Goal: Transaction & Acquisition: Obtain resource

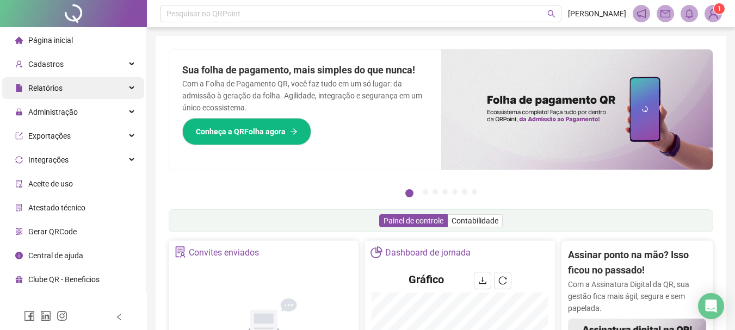
click at [79, 89] on div "Relatórios" at bounding box center [73, 88] width 142 height 22
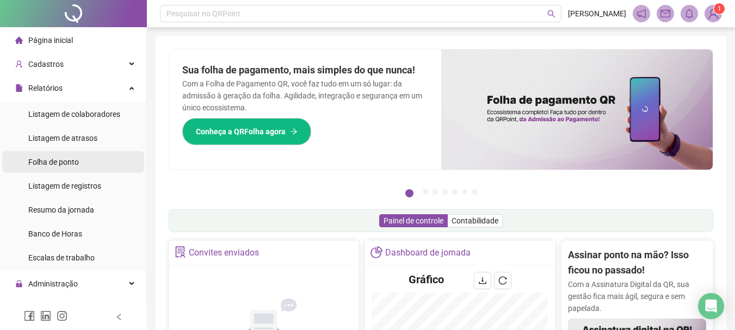
click at [76, 162] on span "Folha de ponto" at bounding box center [53, 162] width 51 height 9
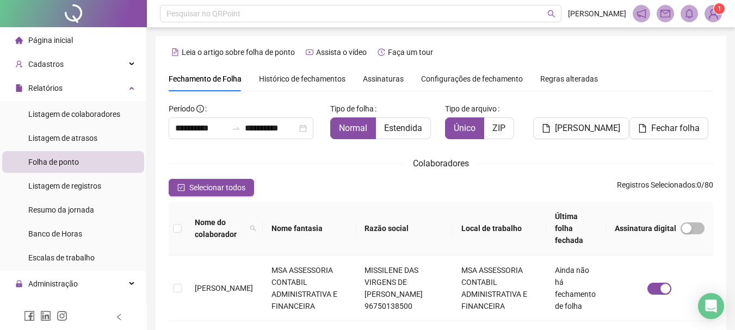
scroll to position [58, 0]
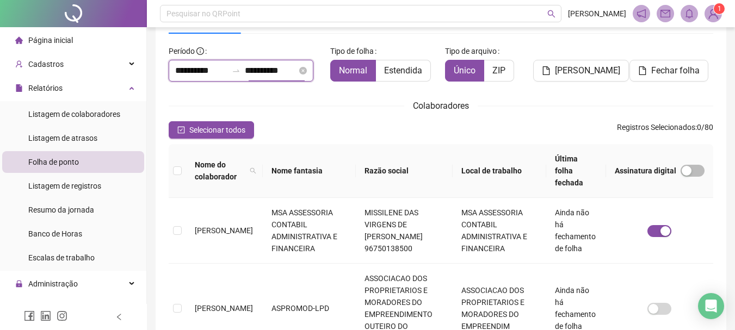
click at [288, 75] on input "**********" at bounding box center [271, 70] width 52 height 13
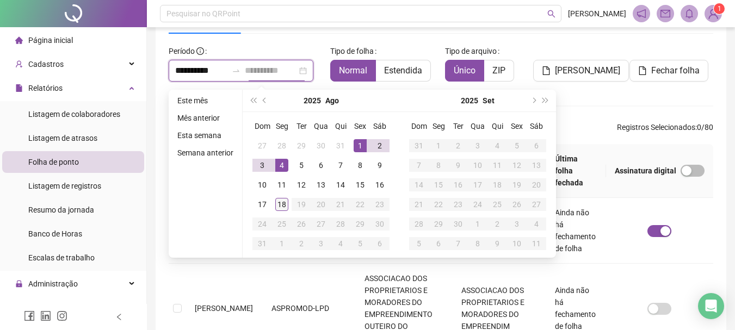
type input "**********"
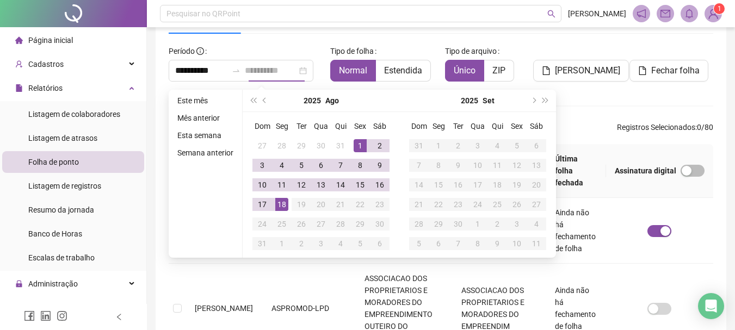
click at [279, 201] on div "18" at bounding box center [281, 204] width 13 height 13
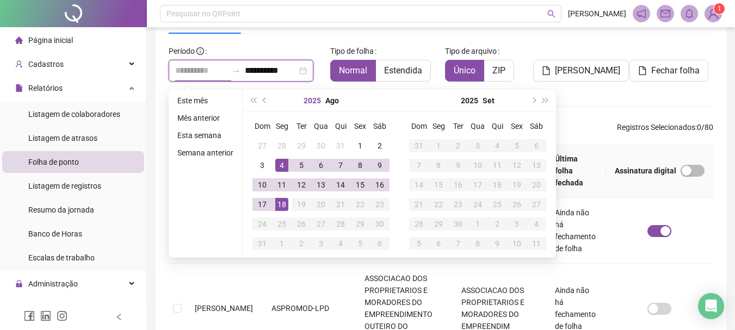
type input "**********"
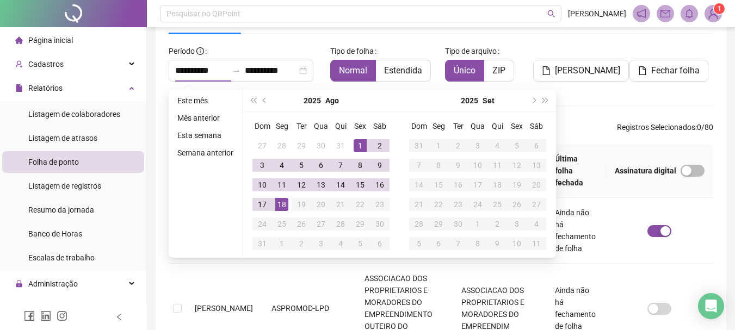
click at [523, 47] on div "Tipo de arquivo Único ZIP" at bounding box center [487, 61] width 84 height 39
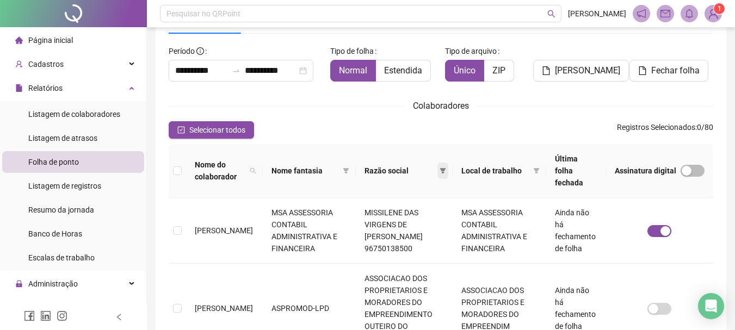
click at [442, 168] on icon "filter" at bounding box center [442, 170] width 6 height 5
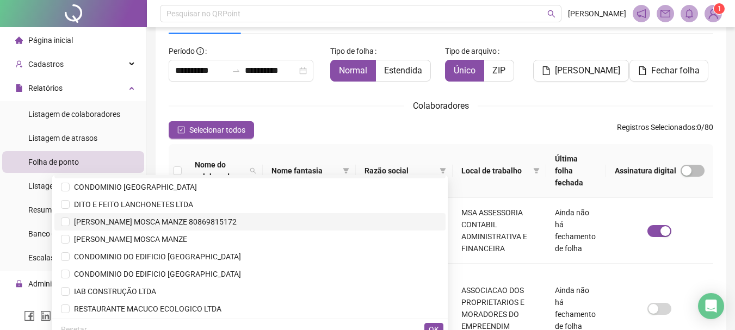
scroll to position [163, 0]
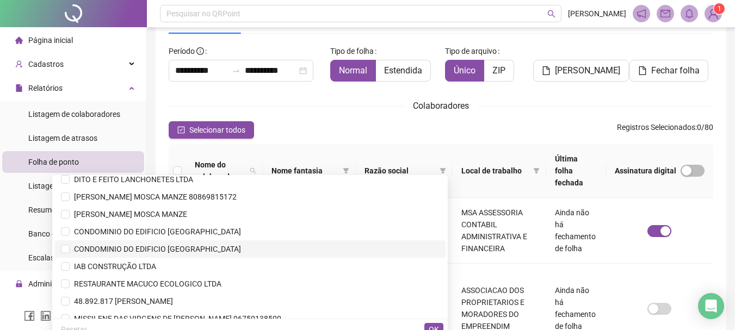
click at [241, 248] on span "CONDOMINIO DO EDIFICIO [GEOGRAPHIC_DATA]" at bounding box center [155, 249] width 171 height 9
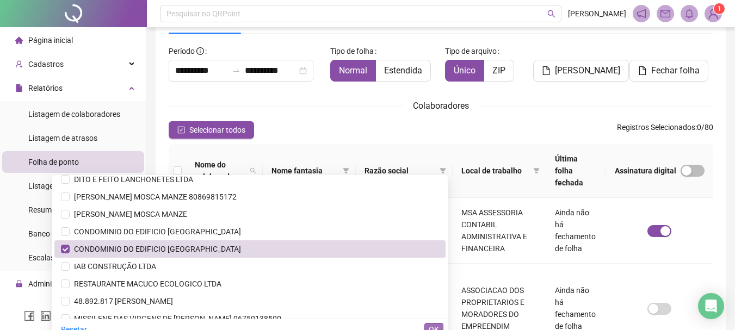
click at [431, 323] on button "OK" at bounding box center [433, 329] width 19 height 13
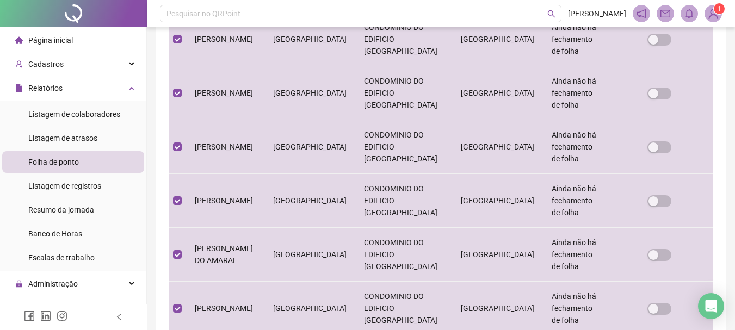
scroll to position [546, 0]
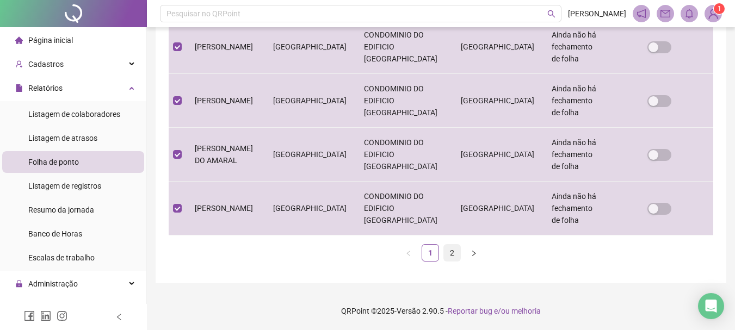
click at [445, 256] on link "2" at bounding box center [452, 253] width 16 height 16
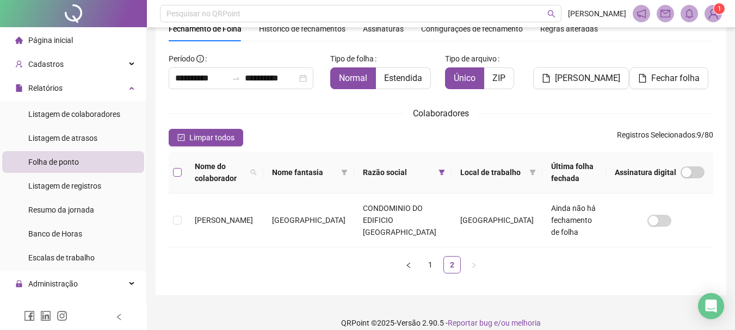
click at [175, 167] on label at bounding box center [177, 172] width 9 height 12
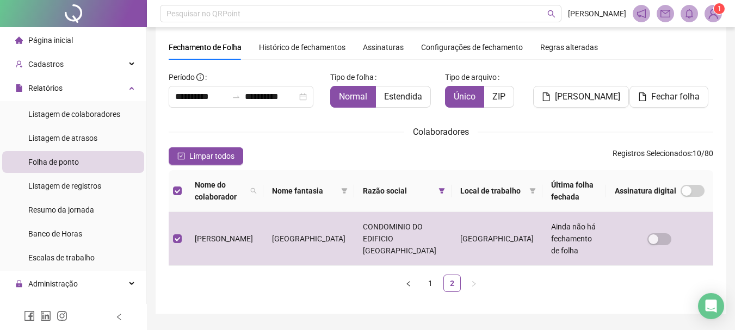
scroll to position [0, 0]
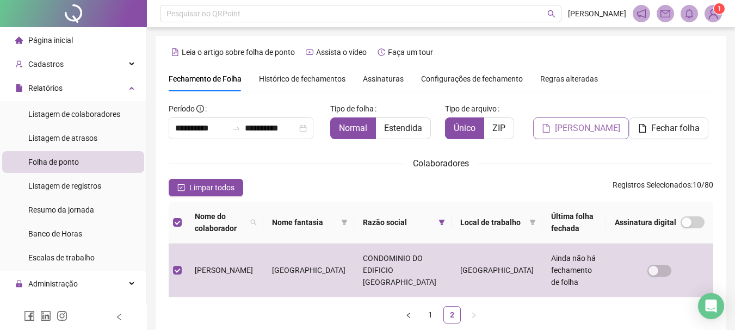
click at [567, 130] on span "[PERSON_NAME]" at bounding box center [587, 128] width 65 height 13
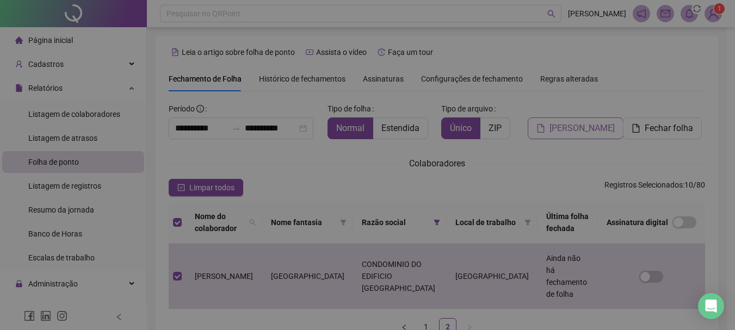
scroll to position [50, 0]
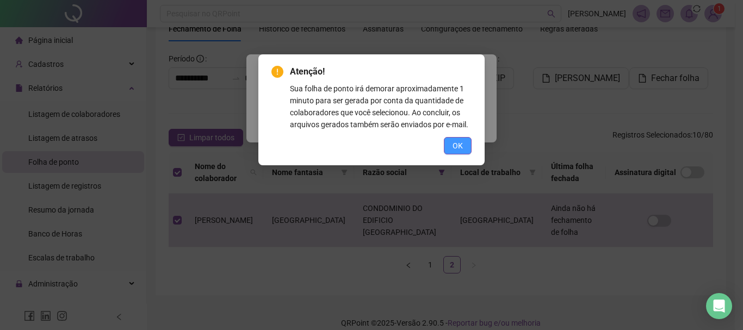
click at [458, 146] on span "OK" at bounding box center [457, 146] width 10 height 12
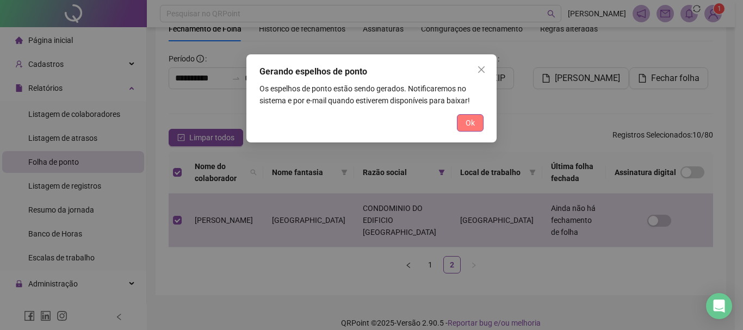
click at [471, 126] on span "Ok" at bounding box center [469, 123] width 9 height 12
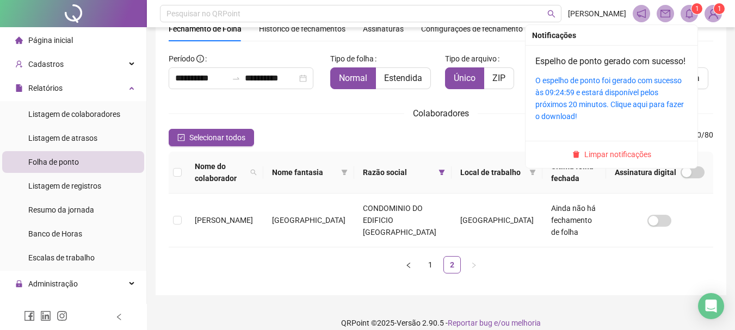
click at [690, 16] on icon "bell" at bounding box center [689, 14] width 10 height 10
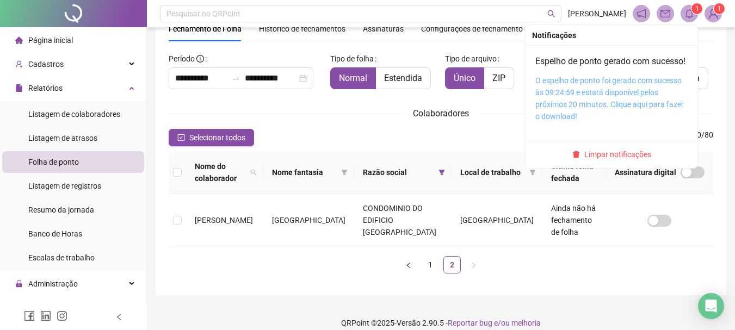
click at [608, 108] on link "O espelho de ponto foi gerado com sucesso às 09:24:59 e estará disponível pelos…" at bounding box center [609, 98] width 148 height 45
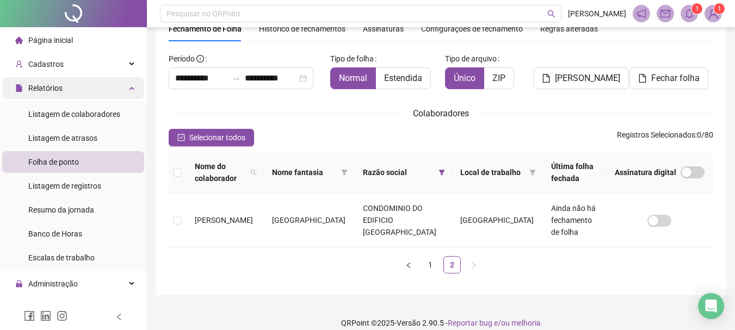
click at [130, 91] on div "Relatórios" at bounding box center [73, 88] width 142 height 22
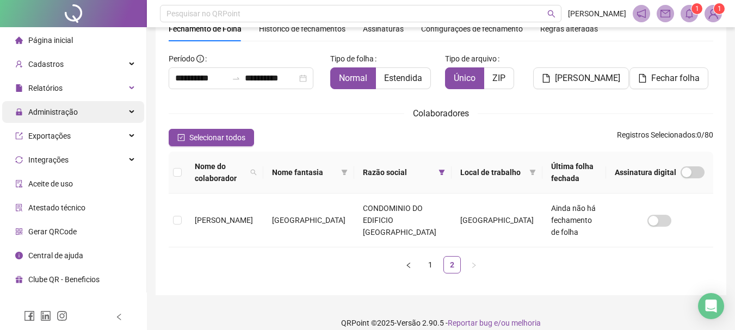
click at [121, 110] on div "Administração" at bounding box center [73, 112] width 142 height 22
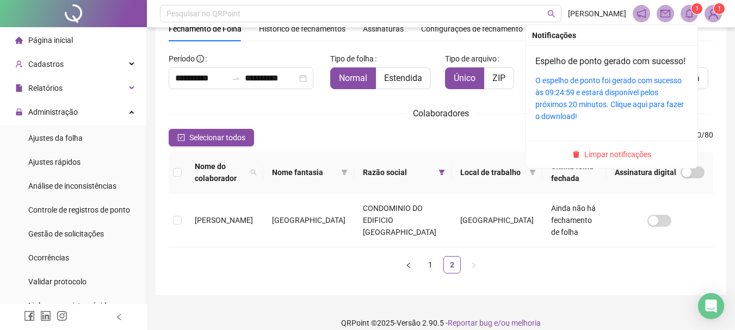
click at [693, 13] on sup "1" at bounding box center [696, 8] width 11 height 11
click at [614, 160] on span "Limpar notificações" at bounding box center [617, 154] width 67 height 12
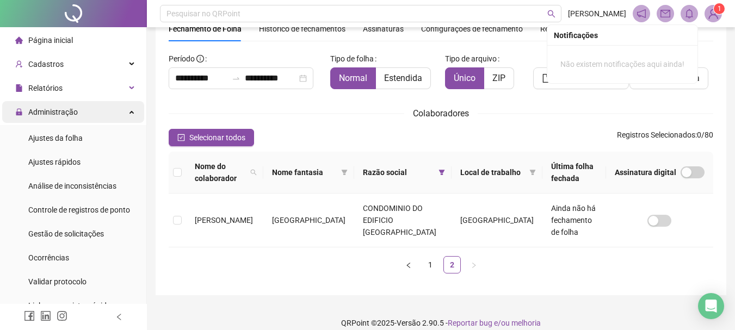
click at [121, 112] on div "Administração" at bounding box center [73, 112] width 142 height 22
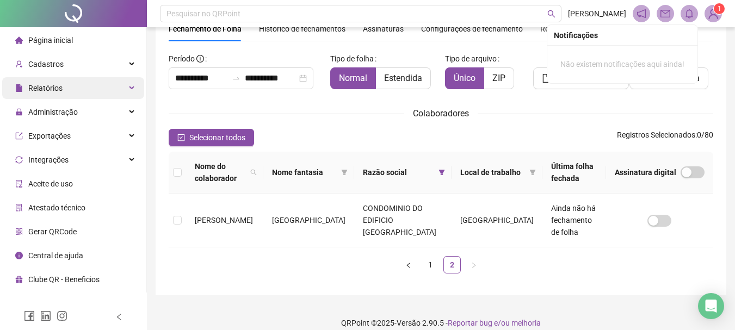
click at [110, 92] on div "Relatórios" at bounding box center [73, 88] width 142 height 22
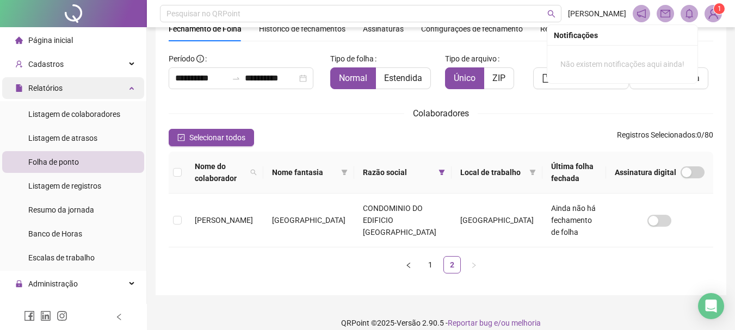
click at [125, 94] on div "Relatórios" at bounding box center [73, 88] width 142 height 22
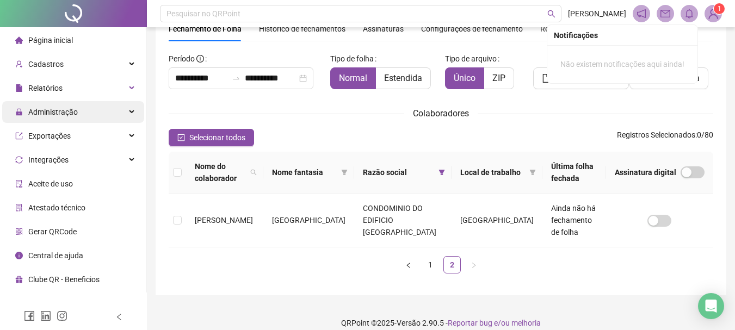
click at [113, 114] on div "Administração" at bounding box center [73, 112] width 142 height 22
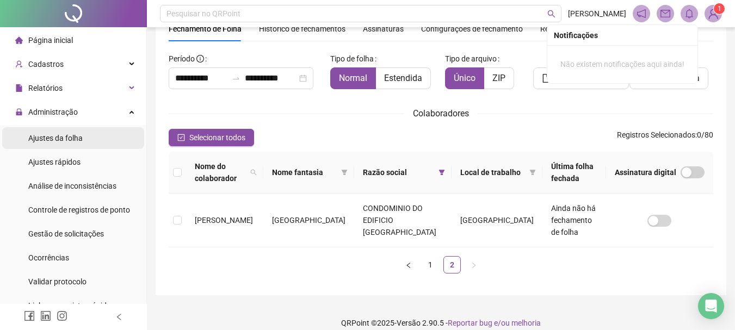
click at [65, 143] on div "Ajustes da folha" at bounding box center [55, 138] width 54 height 22
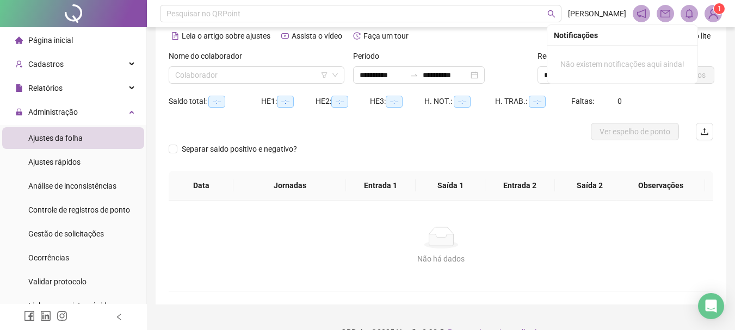
type input "**********"
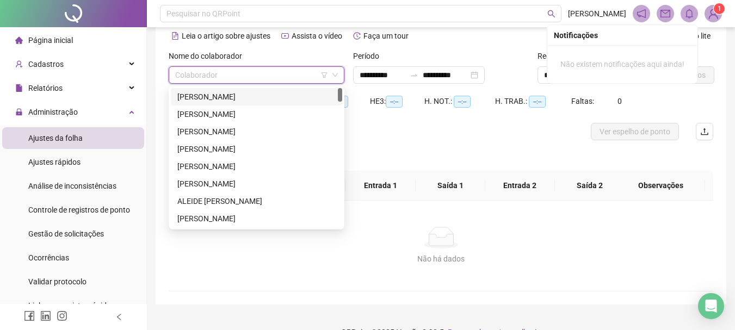
click at [190, 78] on input "search" at bounding box center [251, 75] width 153 height 16
type input "**"
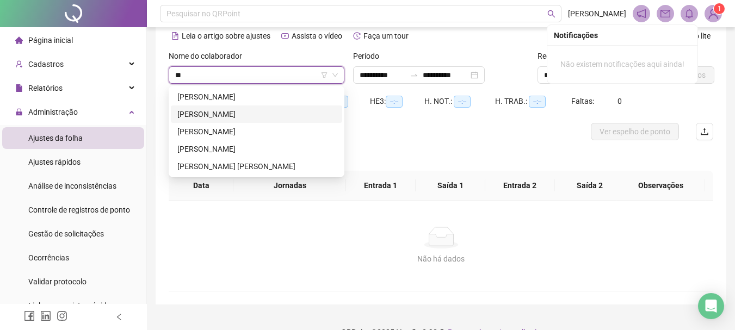
click at [228, 111] on div "[PERSON_NAME]" at bounding box center [256, 114] width 158 height 12
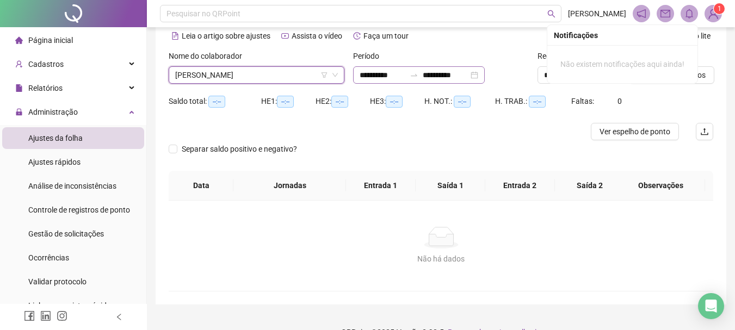
click at [484, 76] on div "**********" at bounding box center [419, 74] width 132 height 17
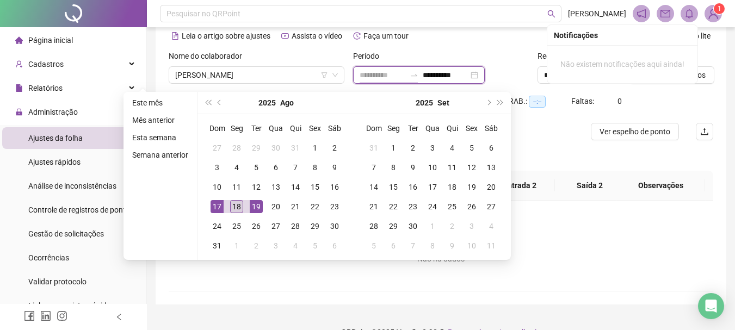
type input "**********"
click at [234, 210] on div "18" at bounding box center [236, 206] width 13 height 13
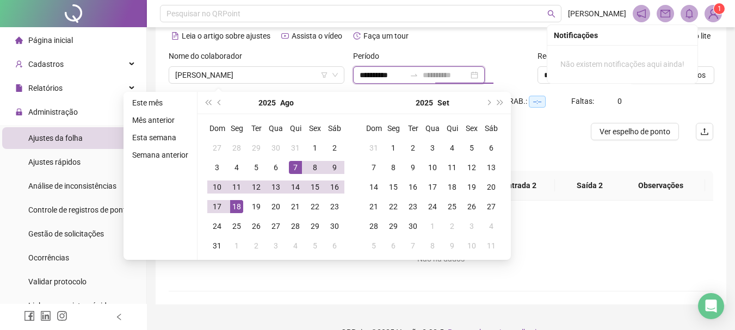
type input "**********"
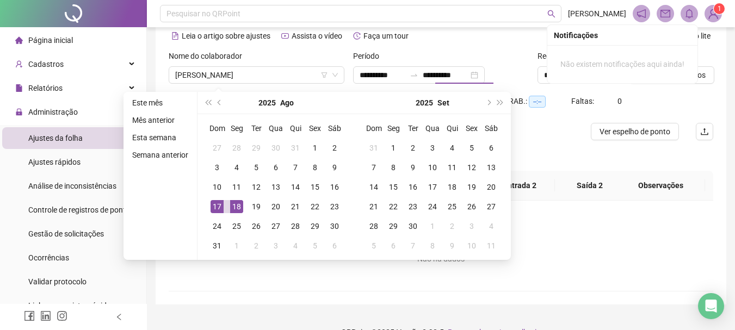
type input "**********"
click at [425, 52] on div "Período" at bounding box center [441, 58] width 176 height 16
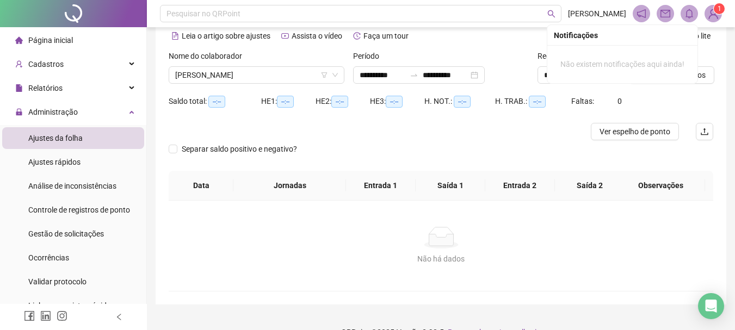
click at [514, 140] on div "Separar saldo positivo e negativo?" at bounding box center [441, 155] width 544 height 30
click at [502, 47] on div "Alternar para versão lite" at bounding box center [577, 41] width 272 height 17
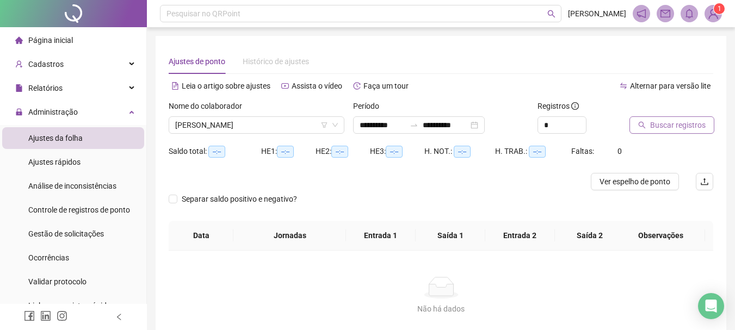
click at [659, 129] on span "Buscar registros" at bounding box center [677, 125] width 55 height 12
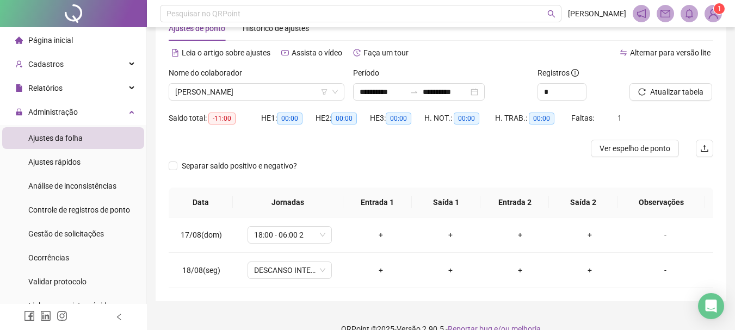
scroll to position [51, 0]
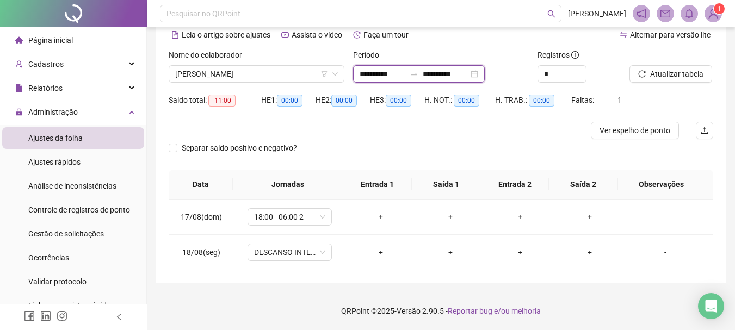
click at [378, 70] on input "**********" at bounding box center [382, 74] width 46 height 12
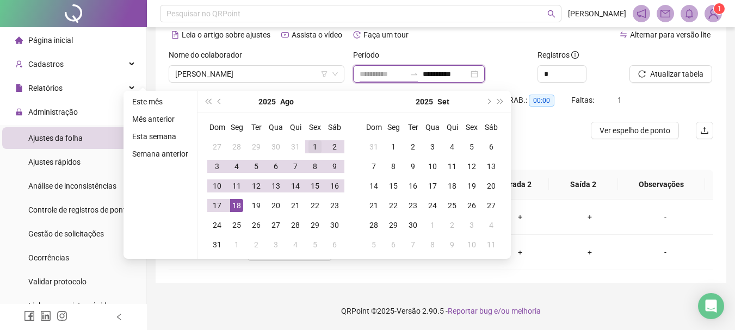
type input "**********"
click at [308, 148] on div "1" at bounding box center [314, 146] width 13 height 13
type input "**********"
click at [507, 35] on div "Alternar para versão lite" at bounding box center [577, 34] width 272 height 17
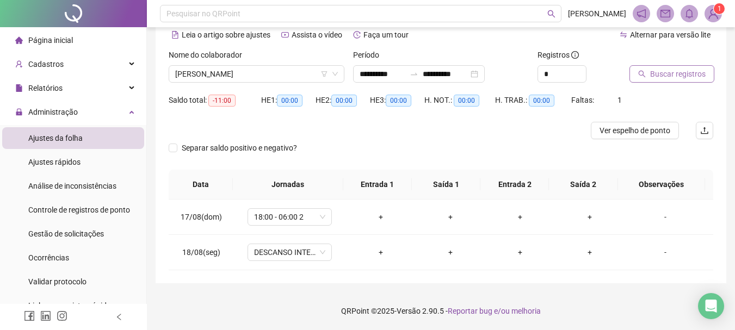
click at [643, 71] on icon "search" at bounding box center [642, 74] width 8 height 8
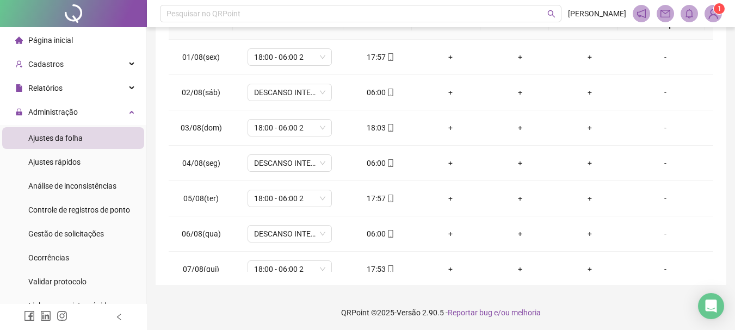
scroll to position [213, 0]
click at [374, 92] on div "06:00" at bounding box center [381, 91] width 52 height 12
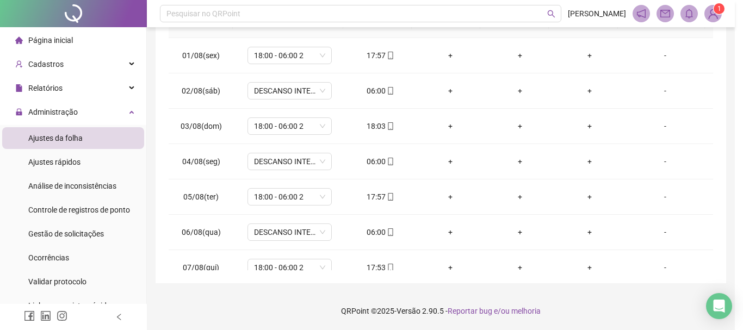
type input "**********"
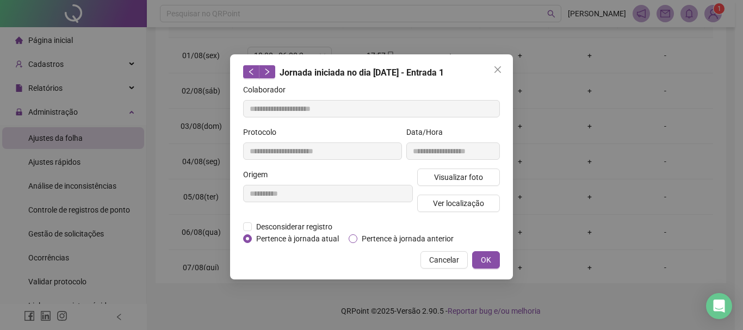
click at [371, 237] on span "Pertence à jornada anterior" at bounding box center [407, 239] width 101 height 12
click at [483, 257] on span "OK" at bounding box center [486, 260] width 10 height 12
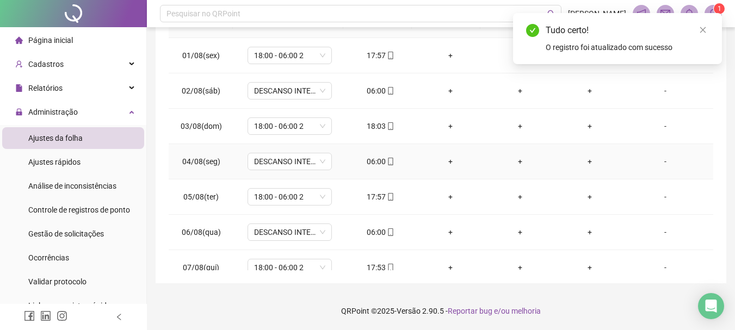
click at [371, 161] on div "06:00" at bounding box center [381, 162] width 52 height 12
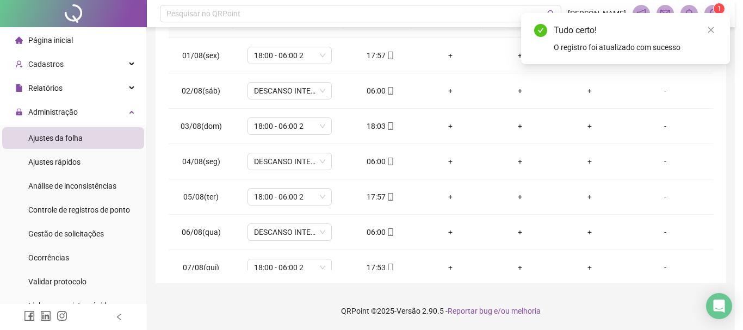
type input "**********"
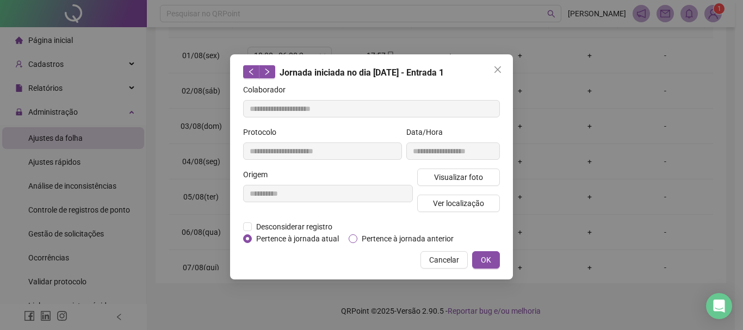
click at [393, 242] on span "Pertence à jornada anterior" at bounding box center [407, 239] width 101 height 12
click at [490, 264] on span "OK" at bounding box center [486, 260] width 10 height 12
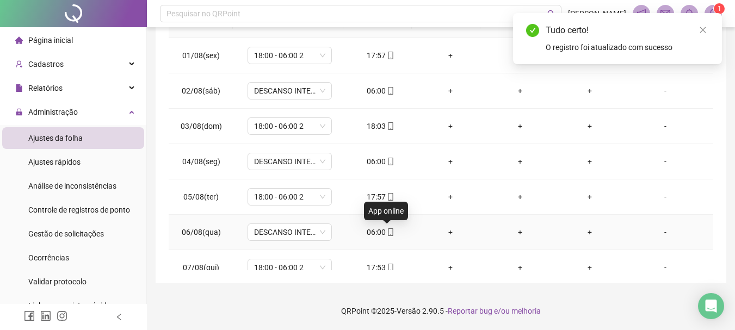
click at [386, 232] on span "mobile" at bounding box center [390, 232] width 9 height 8
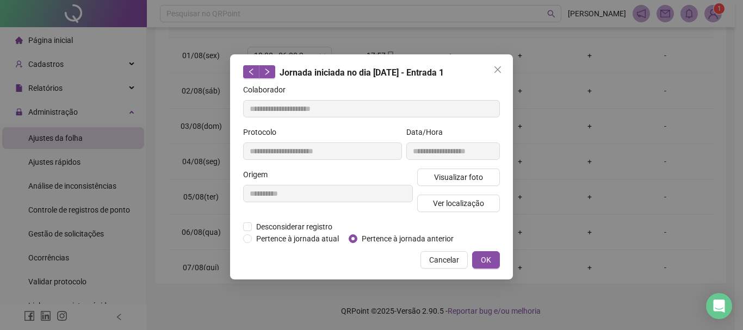
type input "**********"
click at [424, 239] on span "Pertence à jornada anterior" at bounding box center [407, 239] width 101 height 12
click at [489, 262] on span "OK" at bounding box center [486, 260] width 10 height 12
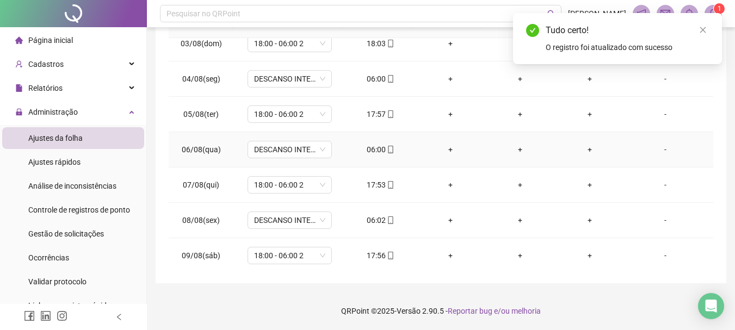
scroll to position [109, 0]
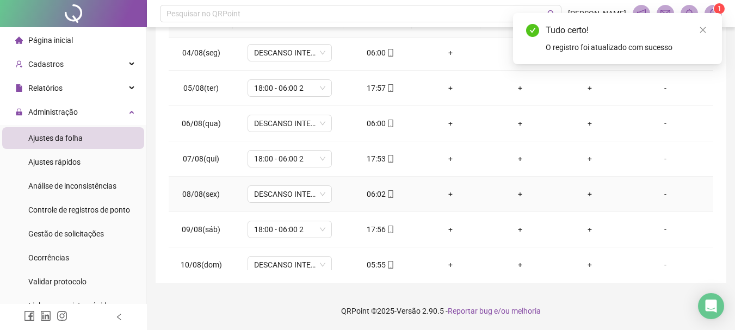
click at [378, 195] on div "06:02" at bounding box center [381, 194] width 52 height 12
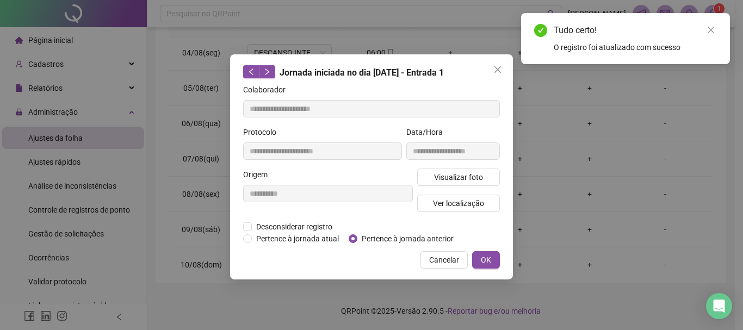
type input "**********"
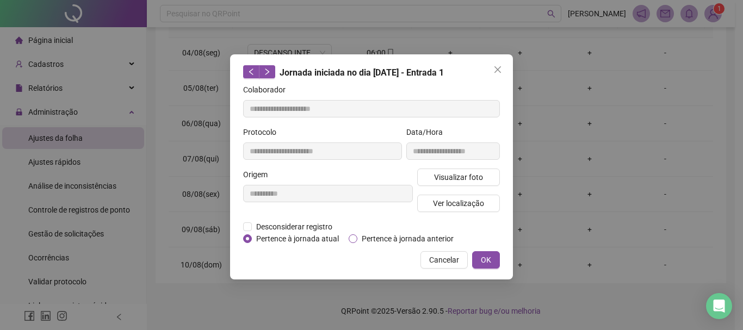
click at [375, 235] on span "Pertence à jornada anterior" at bounding box center [407, 239] width 101 height 12
click at [493, 260] on button "OK" at bounding box center [486, 259] width 28 height 17
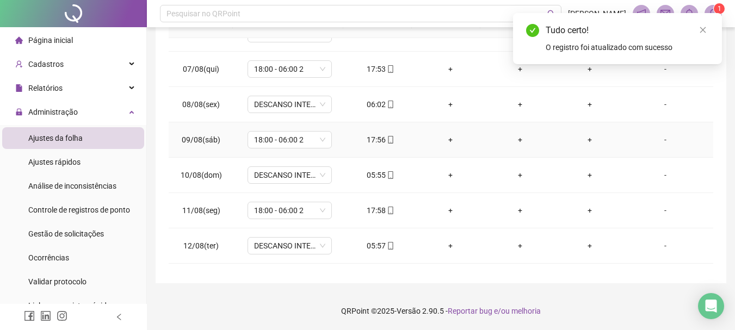
scroll to position [217, 0]
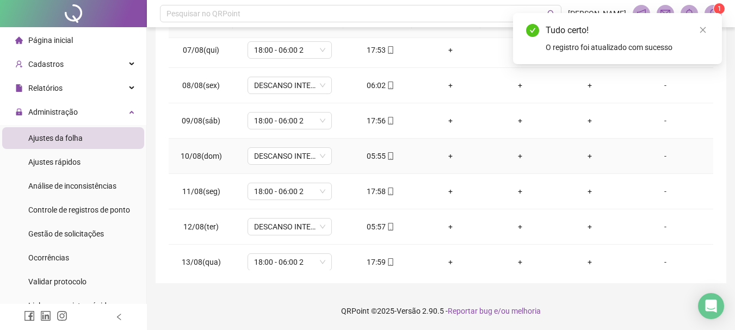
click at [376, 157] on div "05:55" at bounding box center [381, 156] width 52 height 12
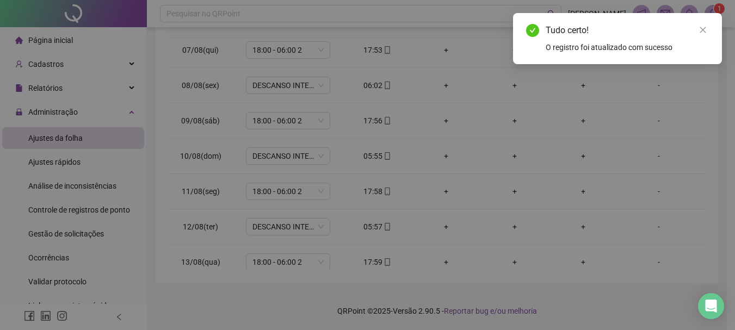
type input "**********"
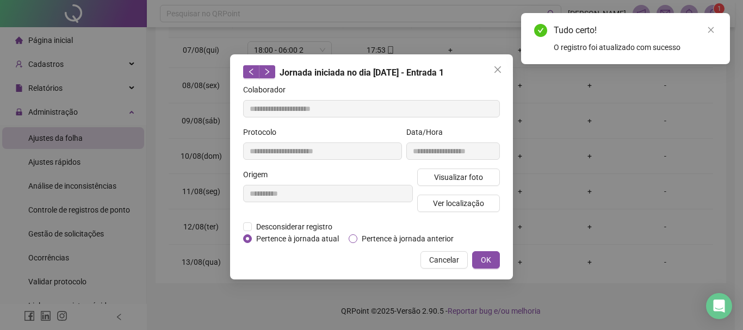
click at [432, 239] on span "Pertence à jornada anterior" at bounding box center [407, 239] width 101 height 12
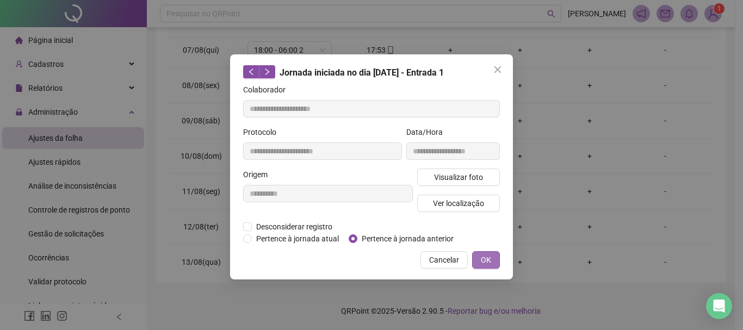
click at [486, 262] on span "OK" at bounding box center [486, 260] width 10 height 12
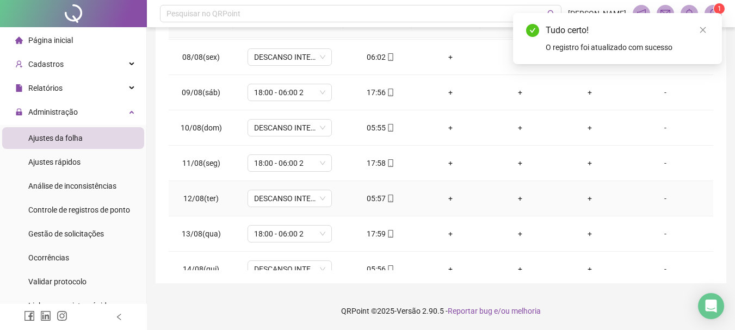
scroll to position [272, 0]
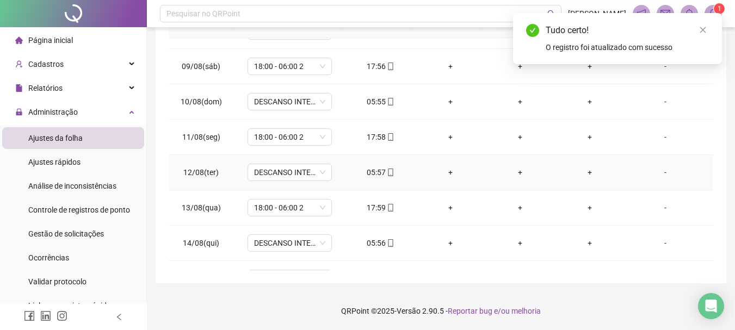
click at [364, 175] on div "05:57" at bounding box center [381, 172] width 52 height 12
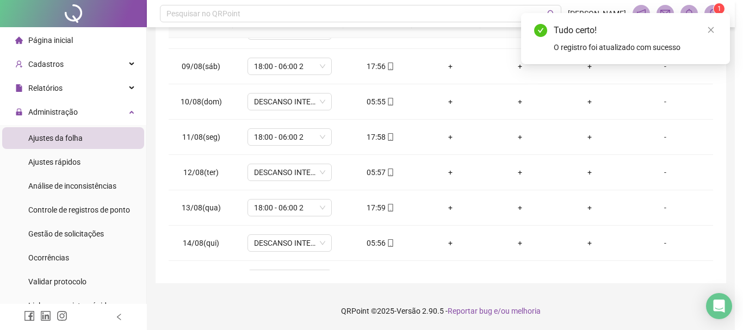
type input "**********"
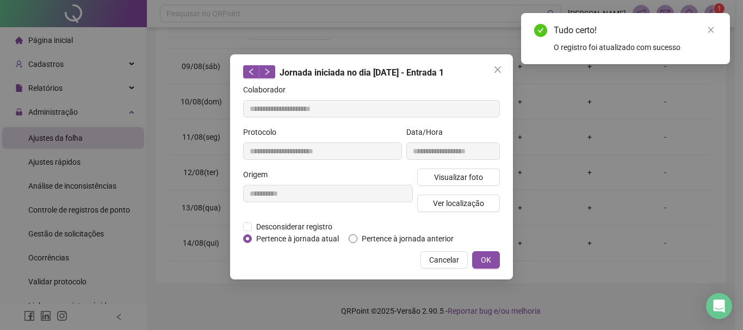
click at [381, 237] on span "Pertence à jornada anterior" at bounding box center [407, 239] width 101 height 12
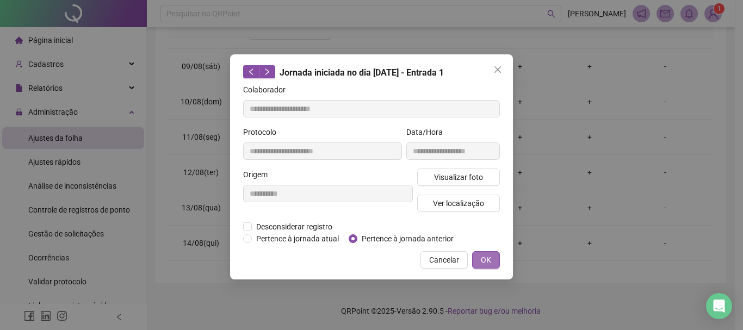
click at [487, 260] on span "OK" at bounding box center [486, 260] width 10 height 12
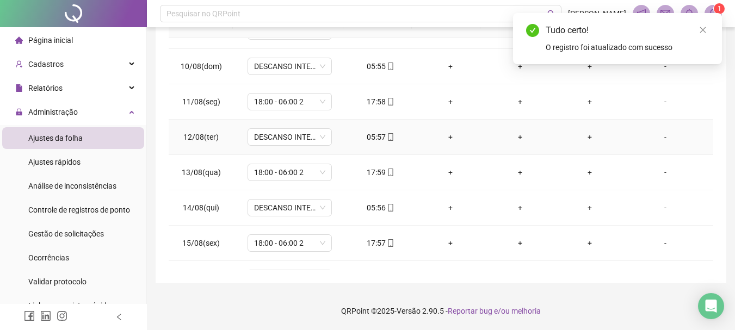
scroll to position [326, 0]
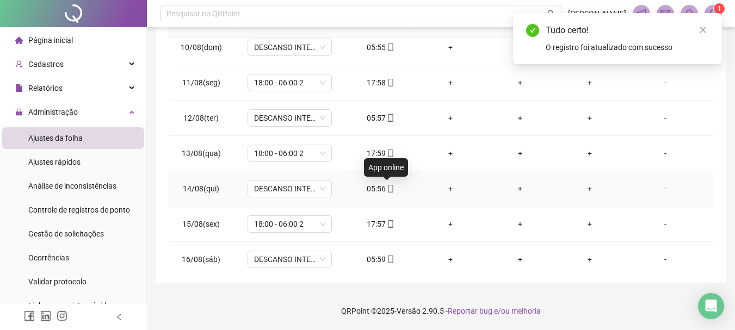
click at [381, 187] on div "05:56" at bounding box center [381, 189] width 52 height 12
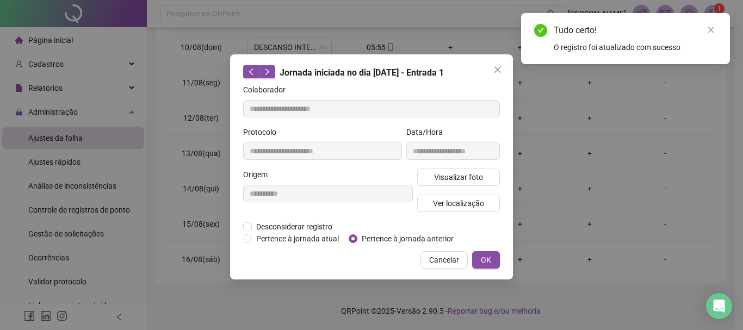
type input "**********"
click at [397, 239] on span "Pertence à jornada anterior" at bounding box center [407, 239] width 101 height 12
click at [479, 259] on button "OK" at bounding box center [486, 259] width 28 height 17
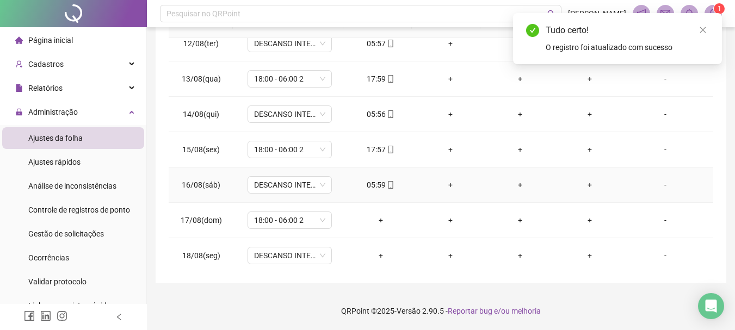
scroll to position [404, 0]
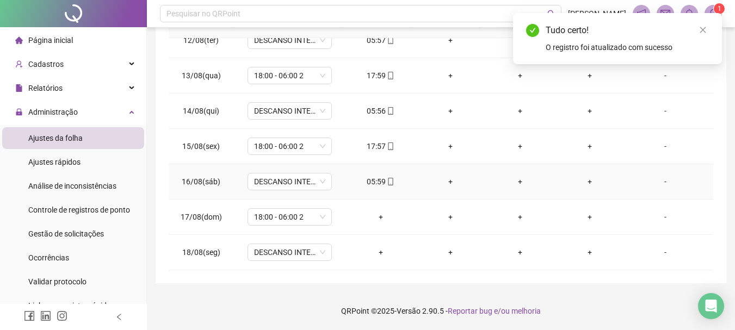
click at [375, 178] on div "05:59" at bounding box center [381, 182] width 52 height 12
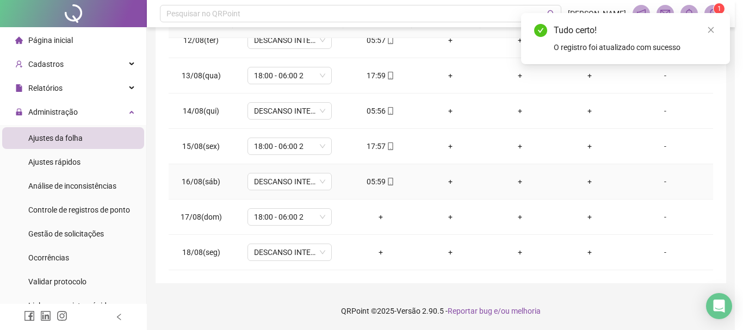
type input "**********"
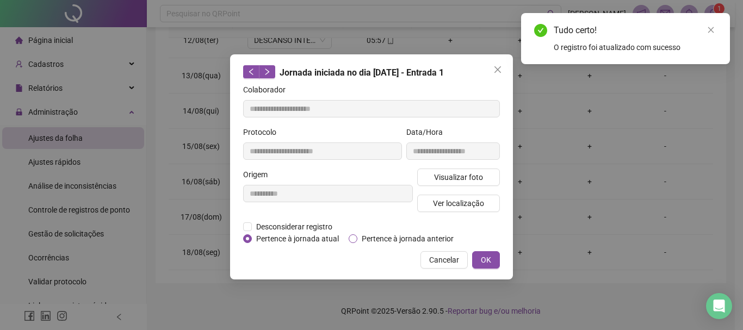
click at [378, 237] on span "Pertence à jornada anterior" at bounding box center [407, 239] width 101 height 12
click at [493, 259] on button "OK" at bounding box center [486, 259] width 28 height 17
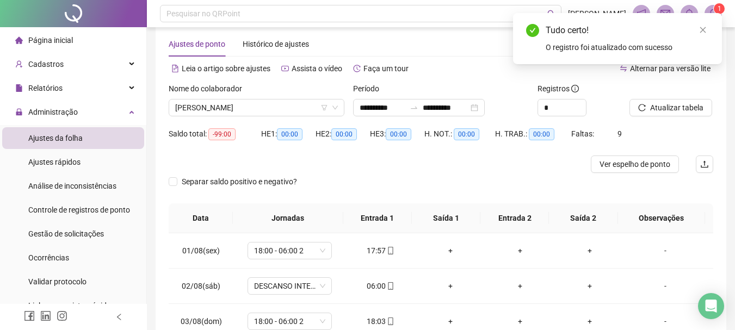
scroll to position [0, 0]
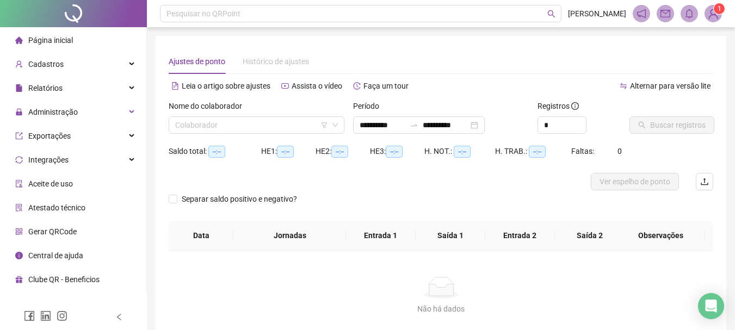
type input "**********"
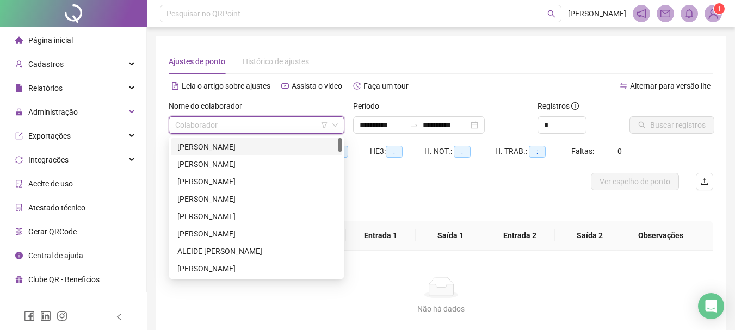
click at [303, 130] on input "search" at bounding box center [251, 125] width 153 height 16
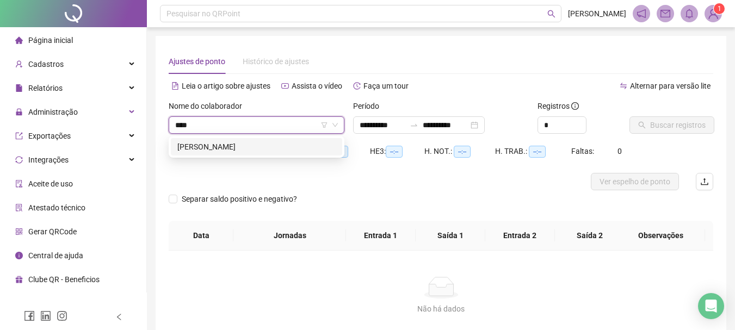
type input "*****"
click at [210, 146] on div "[PERSON_NAME]" at bounding box center [256, 147] width 158 height 12
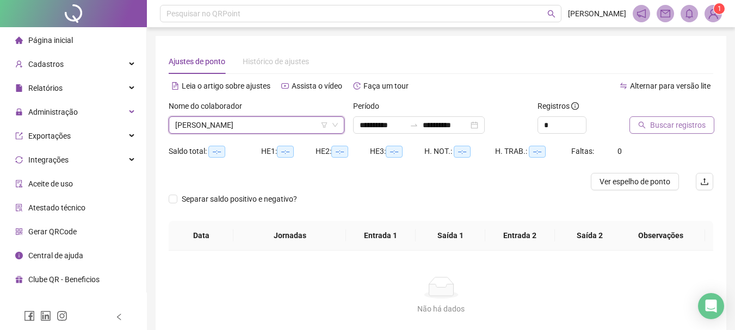
click at [650, 126] on span "Buscar registros" at bounding box center [677, 125] width 55 height 12
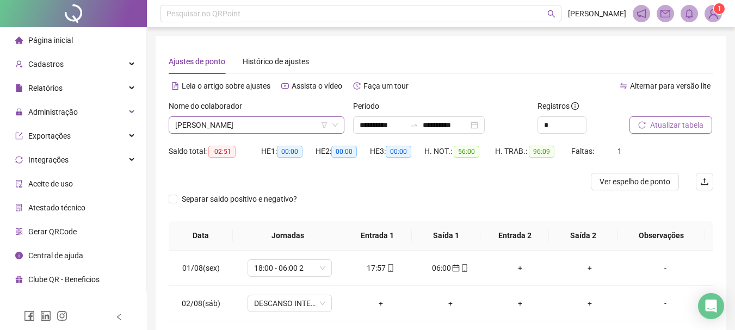
click at [203, 127] on span "[PERSON_NAME]" at bounding box center [256, 125] width 163 height 16
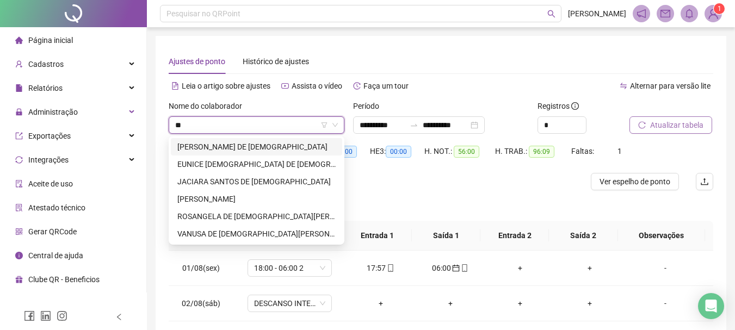
type input "***"
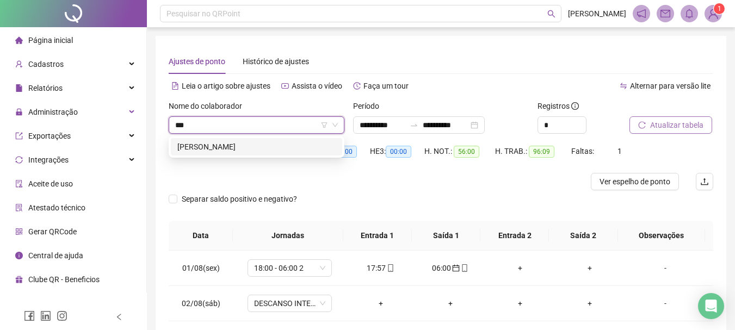
click at [195, 144] on div "[PERSON_NAME]" at bounding box center [256, 147] width 158 height 12
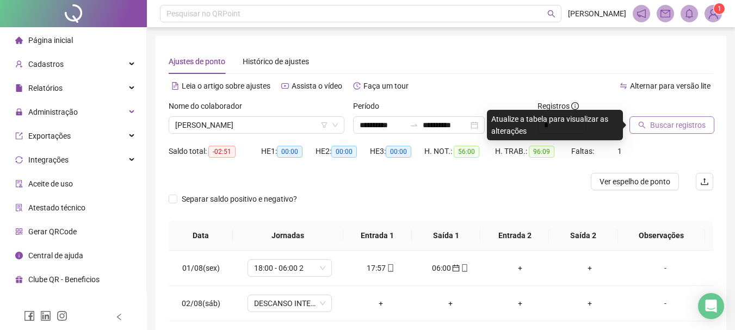
click at [665, 128] on span "Buscar registros" at bounding box center [677, 125] width 55 height 12
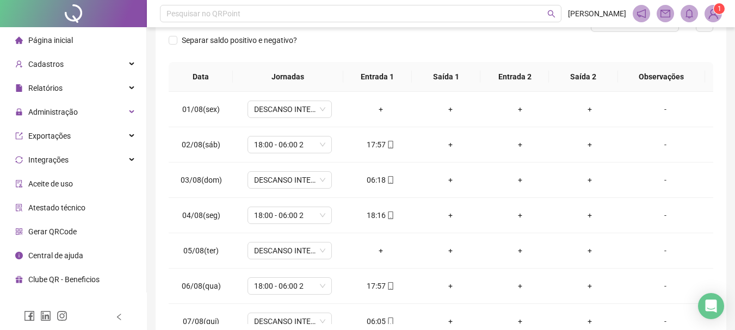
scroll to position [164, 0]
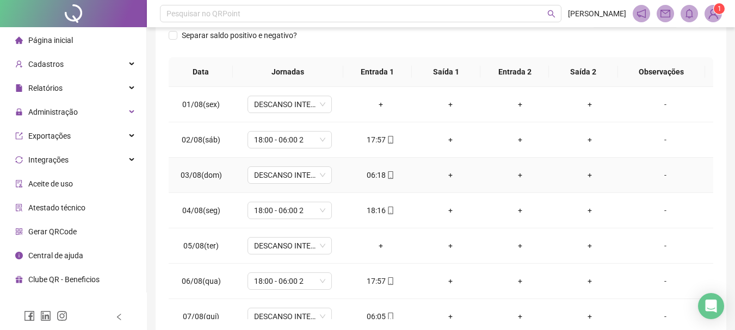
click at [370, 178] on div "06:18" at bounding box center [381, 175] width 52 height 12
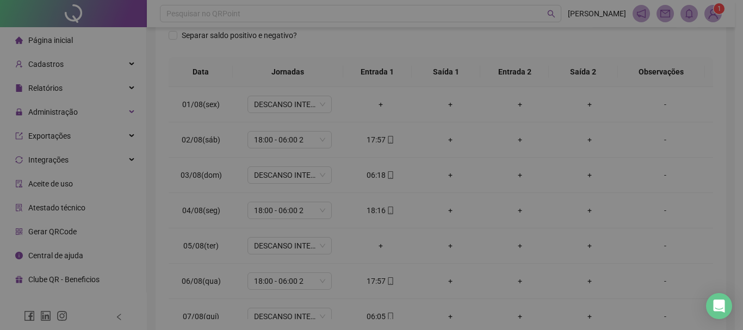
type input "**********"
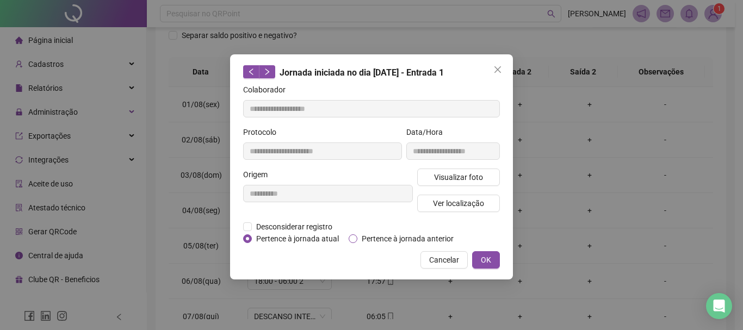
click at [438, 239] on span "Pertence à jornada anterior" at bounding box center [407, 239] width 101 height 12
click at [484, 254] on span "OK" at bounding box center [486, 260] width 10 height 12
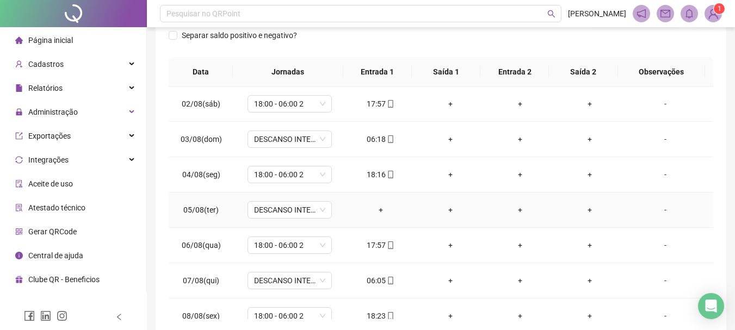
scroll to position [54, 0]
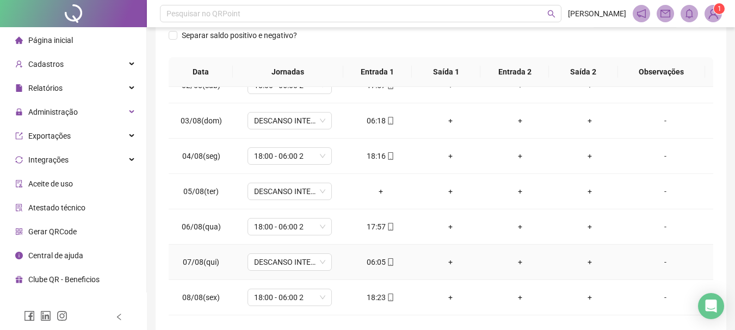
click at [378, 263] on div "06:05" at bounding box center [381, 262] width 52 height 12
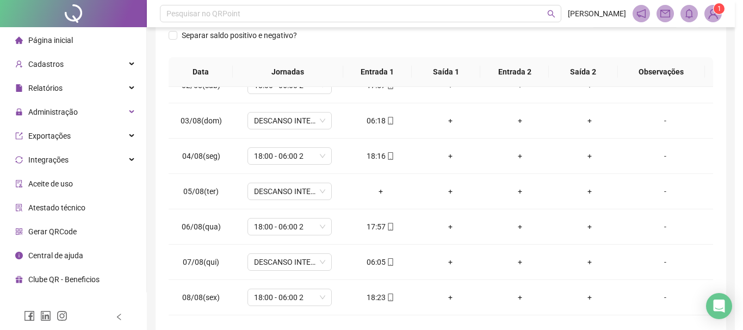
type input "**********"
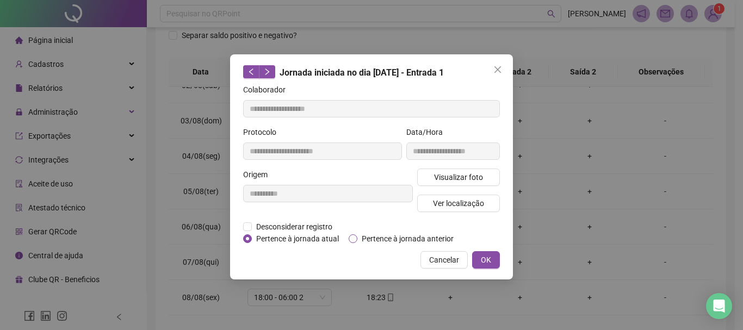
click at [376, 239] on span "Pertence à jornada anterior" at bounding box center [407, 239] width 101 height 12
click at [484, 256] on span "OK" at bounding box center [486, 260] width 10 height 12
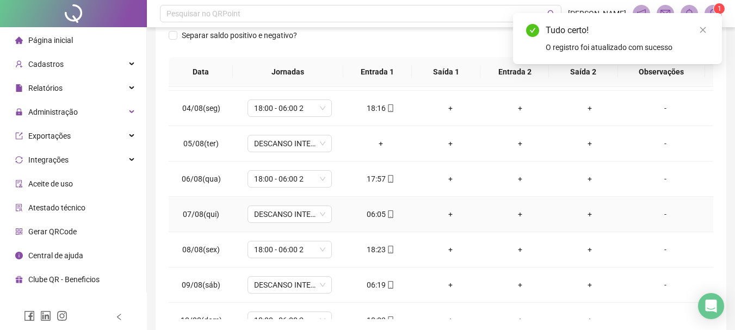
scroll to position [163, 0]
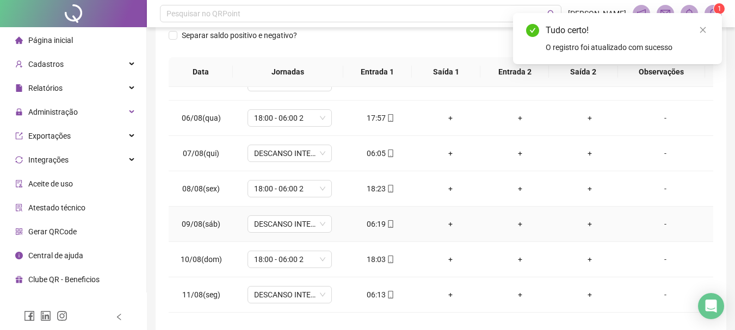
click at [375, 226] on div "06:19" at bounding box center [381, 224] width 52 height 12
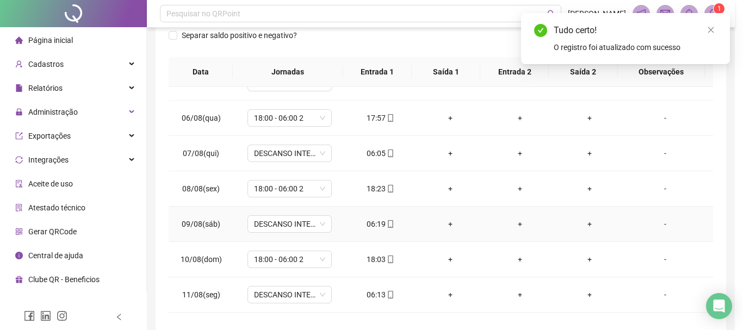
type input "**********"
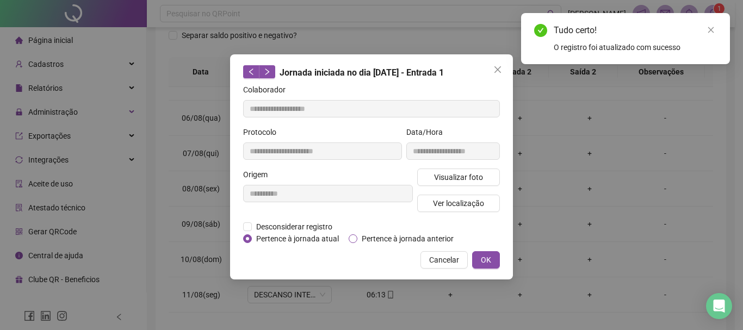
click at [394, 237] on span "Pertence à jornada anterior" at bounding box center [407, 239] width 101 height 12
click at [483, 262] on span "OK" at bounding box center [486, 260] width 10 height 12
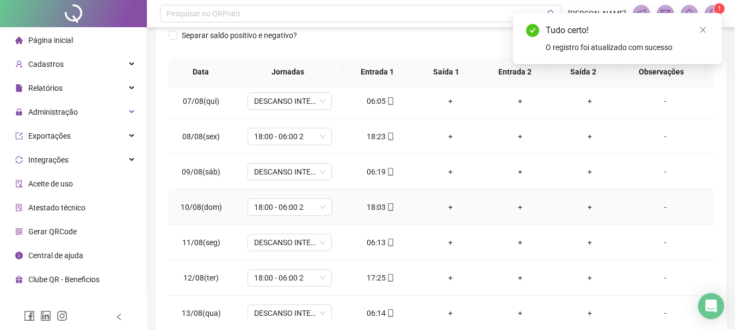
scroll to position [272, 0]
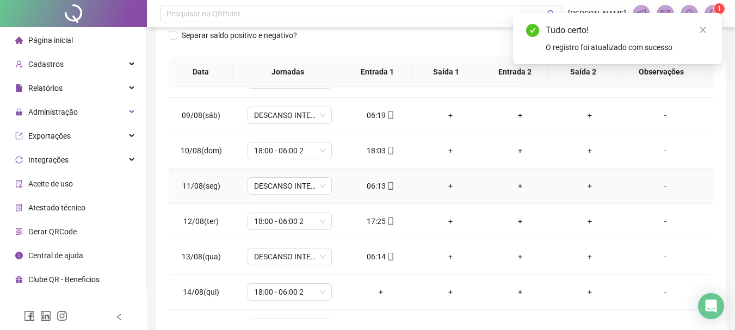
click at [370, 185] on div "06:13" at bounding box center [381, 186] width 52 height 12
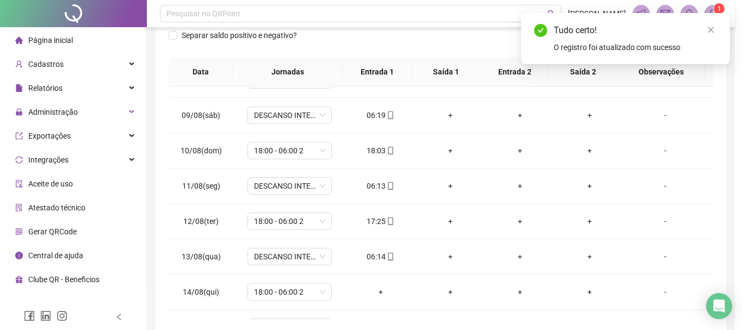
type input "**********"
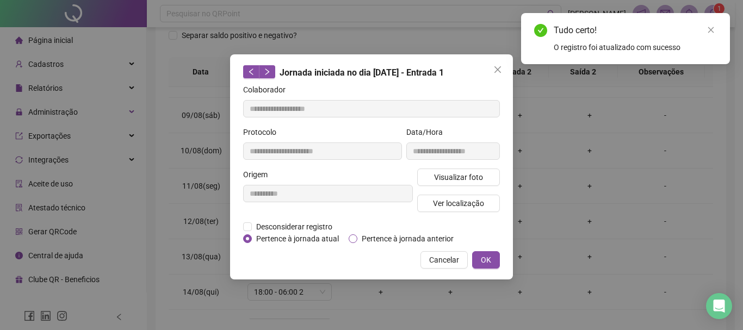
click at [421, 235] on span "Pertence à jornada anterior" at bounding box center [407, 239] width 101 height 12
click at [490, 258] on span "OK" at bounding box center [486, 260] width 10 height 12
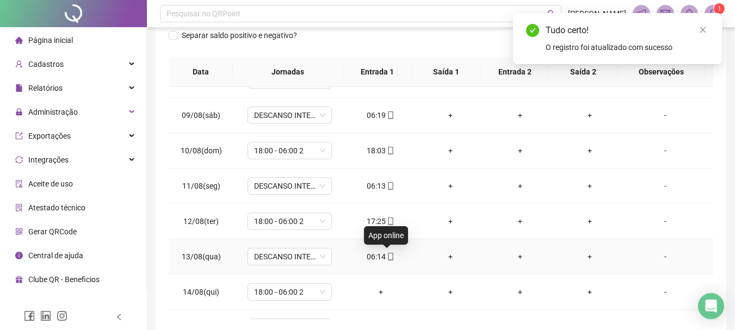
click at [381, 253] on div "06:14" at bounding box center [381, 257] width 52 height 12
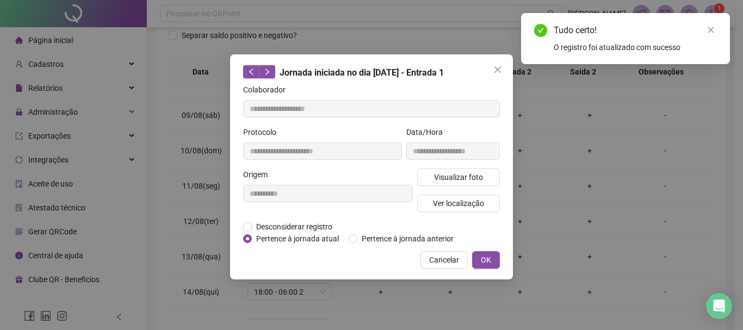
type input "**********"
click at [378, 238] on span "Pertence à jornada anterior" at bounding box center [407, 239] width 101 height 12
click at [480, 255] on button "OK" at bounding box center [486, 259] width 28 height 17
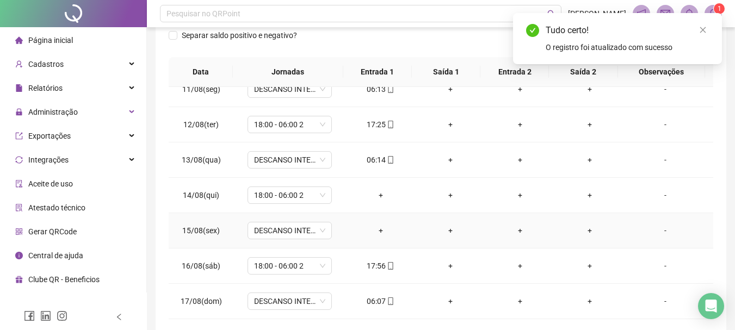
scroll to position [213, 0]
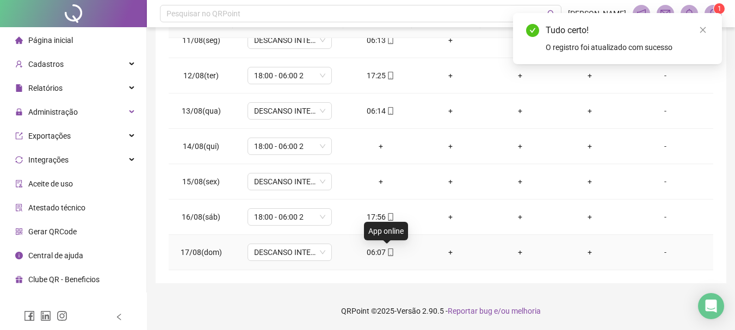
click at [381, 253] on div "06:07" at bounding box center [381, 252] width 52 height 12
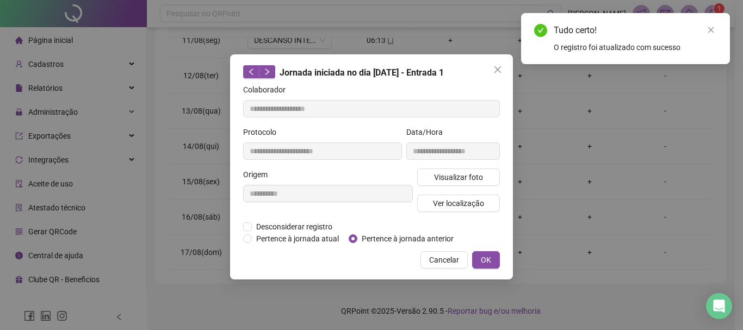
type input "**********"
click at [409, 236] on span "Pertence à jornada anterior" at bounding box center [407, 239] width 101 height 12
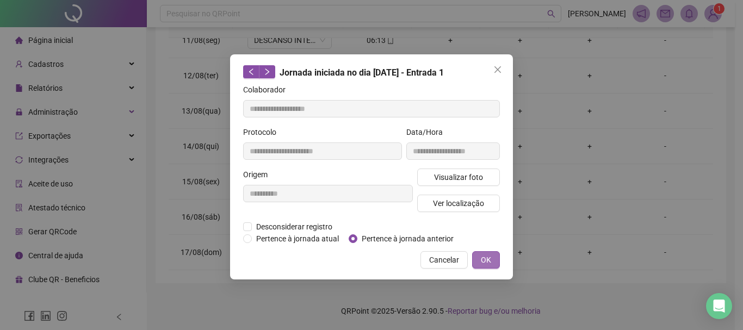
click at [480, 255] on button "OK" at bounding box center [486, 259] width 28 height 17
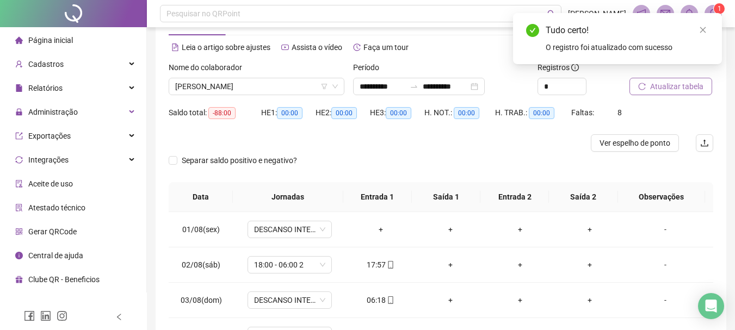
scroll to position [0, 0]
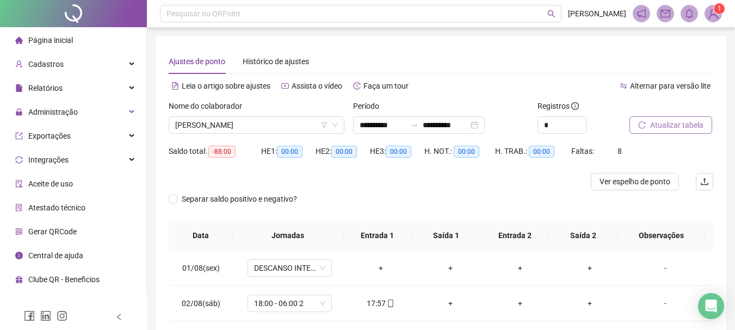
click at [647, 123] on button "Atualizar tabela" at bounding box center [670, 124] width 83 height 17
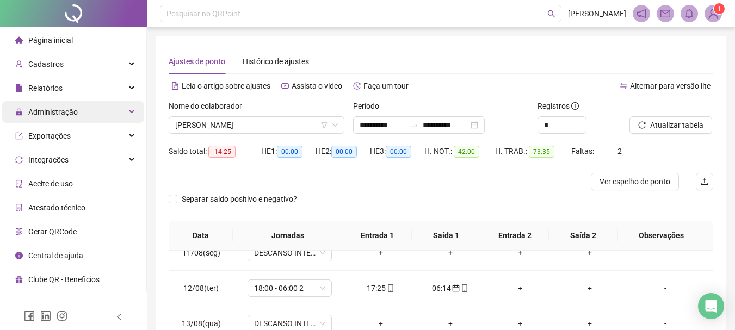
click at [108, 104] on div "Administração" at bounding box center [73, 112] width 142 height 22
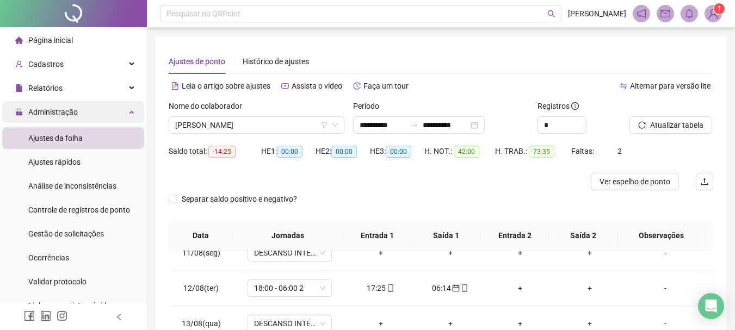
click at [108, 104] on div "Administração" at bounding box center [73, 112] width 142 height 22
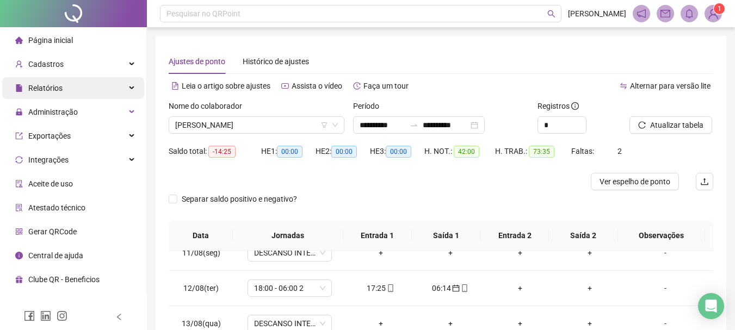
click at [113, 94] on div "Relatórios" at bounding box center [73, 88] width 142 height 22
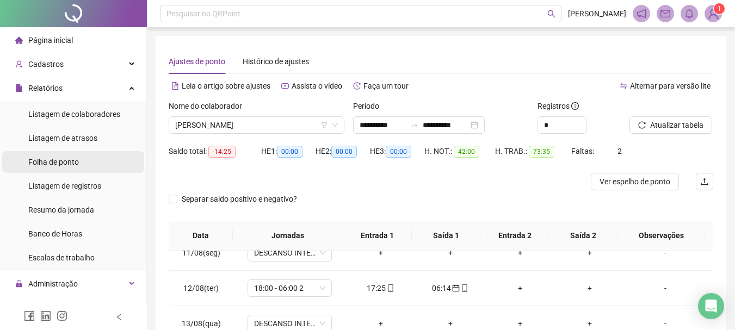
click at [71, 164] on span "Folha de ponto" at bounding box center [53, 162] width 51 height 9
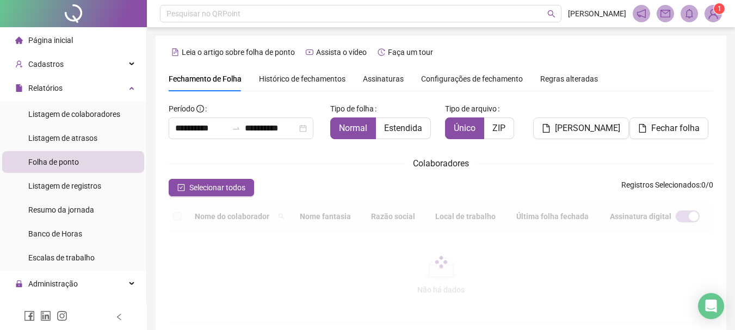
scroll to position [58, 0]
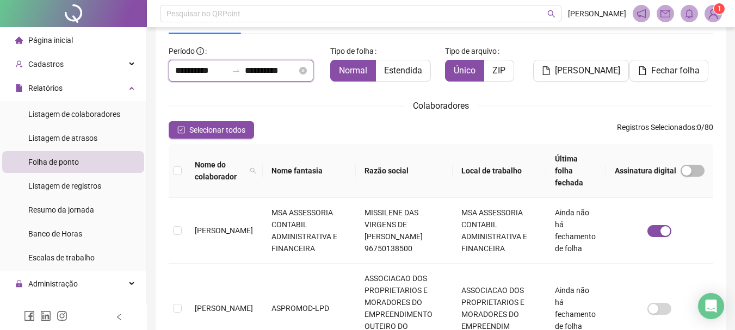
click at [281, 73] on input "**********" at bounding box center [271, 70] width 52 height 13
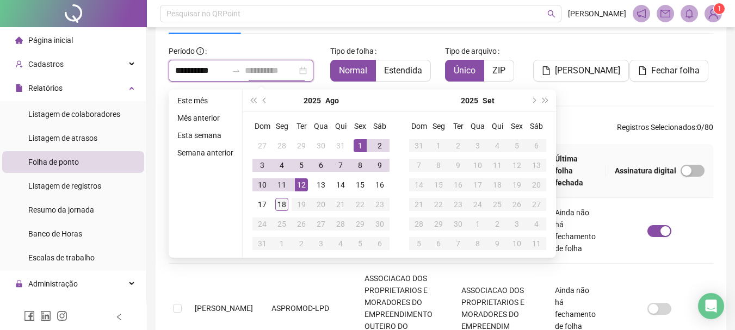
type input "**********"
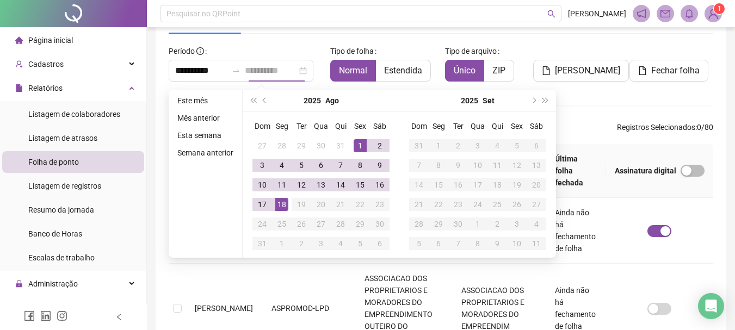
click at [279, 207] on div "18" at bounding box center [281, 204] width 13 height 13
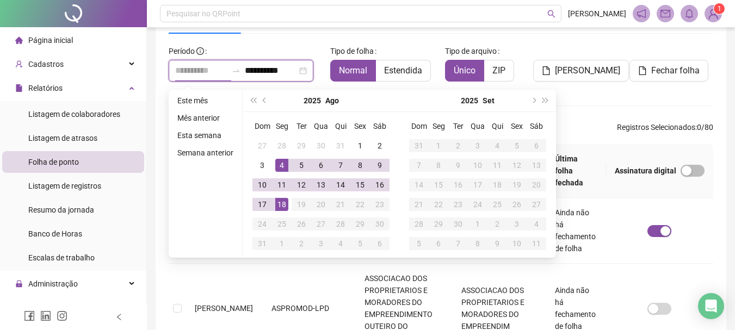
type input "**********"
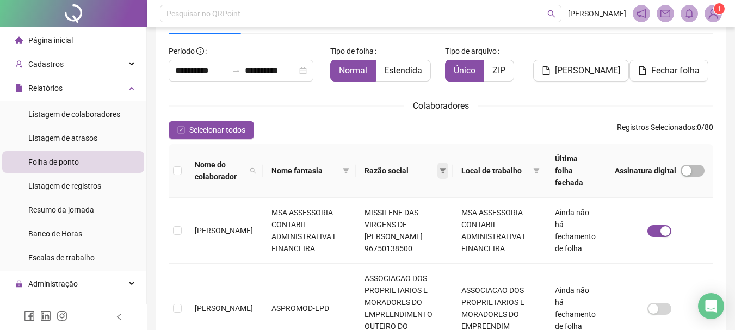
click at [446, 164] on span at bounding box center [442, 171] width 11 height 16
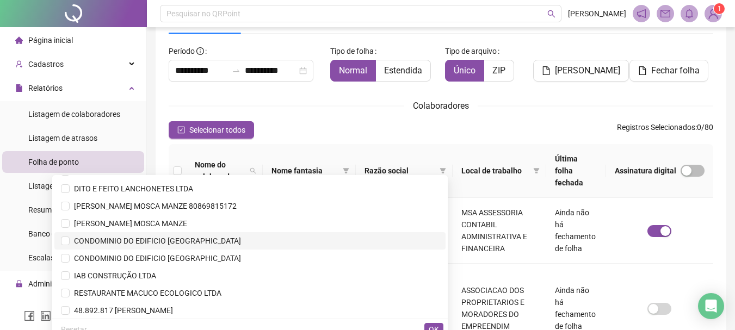
scroll to position [172, 0]
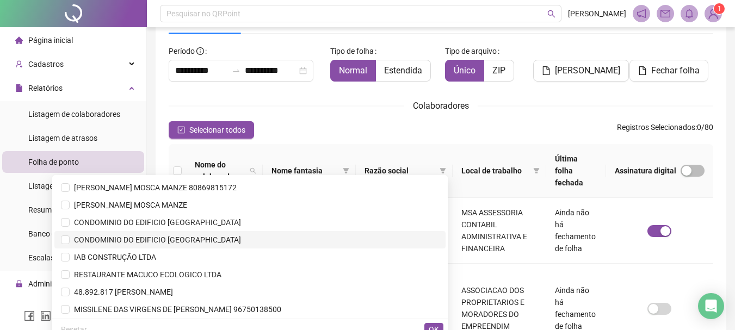
click at [233, 242] on span "CONDOMINIO DO EDIFICIO [GEOGRAPHIC_DATA]" at bounding box center [155, 239] width 171 height 9
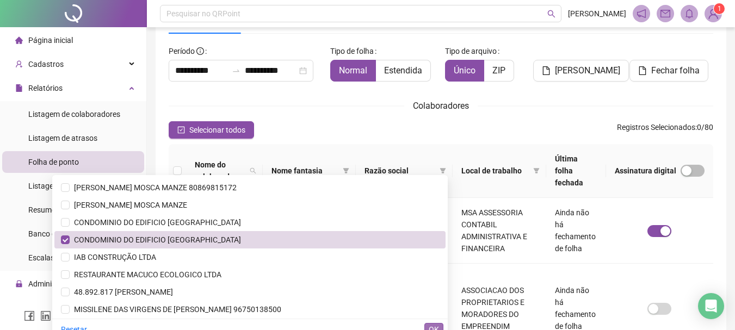
click at [431, 324] on span "OK" at bounding box center [433, 330] width 10 height 12
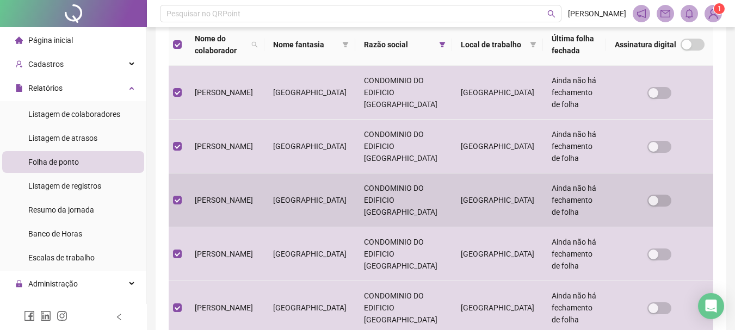
scroll to position [166, 0]
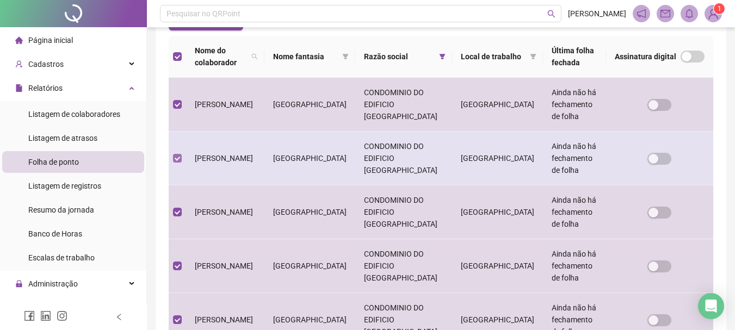
click at [178, 152] on label at bounding box center [177, 158] width 9 height 12
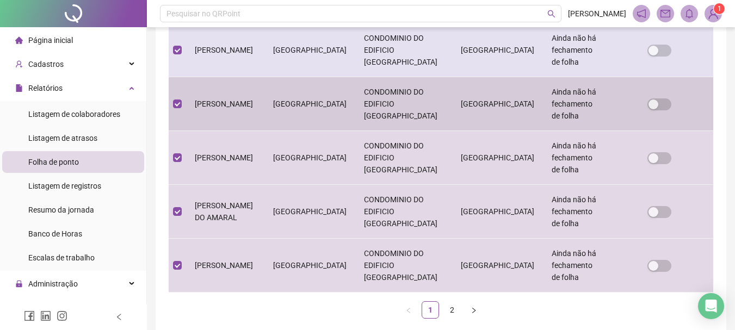
scroll to position [544, 0]
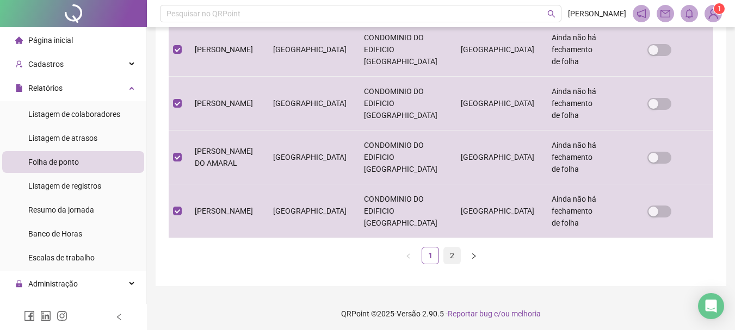
click at [447, 254] on link "2" at bounding box center [452, 255] width 16 height 16
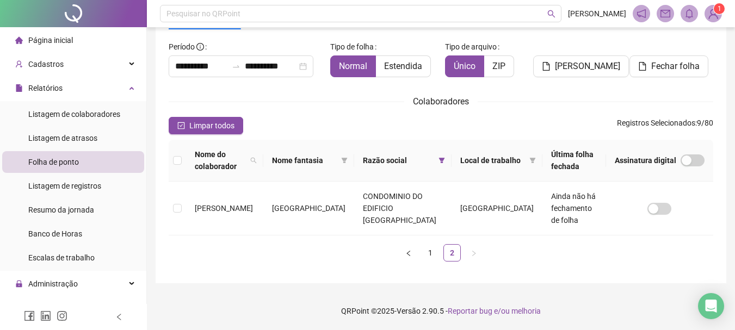
scroll to position [50, 0]
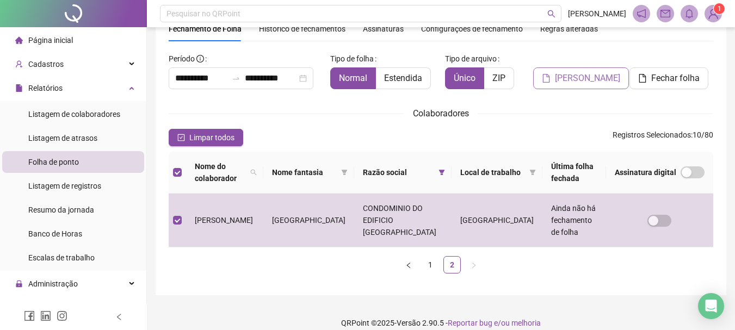
click at [579, 82] on span "[PERSON_NAME]" at bounding box center [587, 78] width 65 height 13
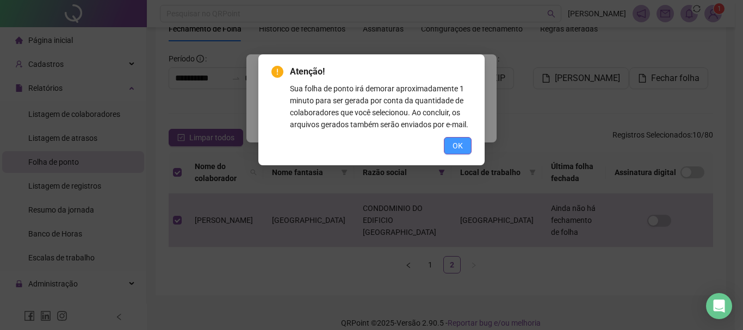
click at [463, 145] on button "OK" at bounding box center [458, 145] width 28 height 17
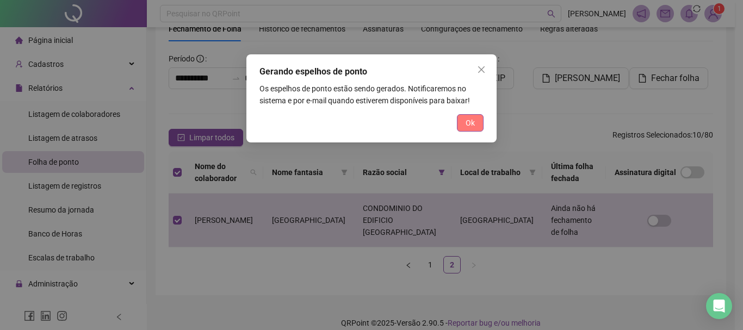
click at [466, 126] on span "Ok" at bounding box center [469, 123] width 9 height 12
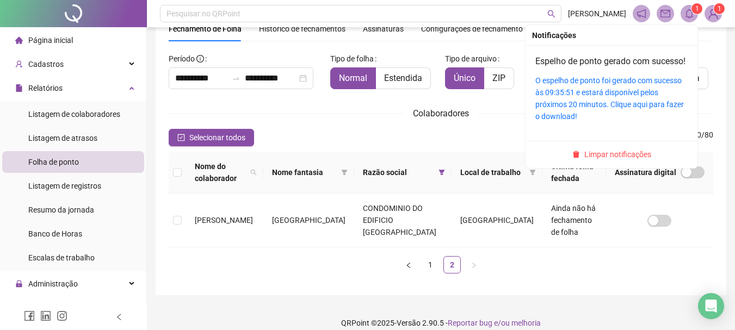
click at [693, 9] on sup "1" at bounding box center [696, 8] width 11 height 11
click at [617, 110] on div "O espelho de ponto foi gerado com sucesso às 09:35:51 e estará disponível pelos…" at bounding box center [611, 98] width 152 height 48
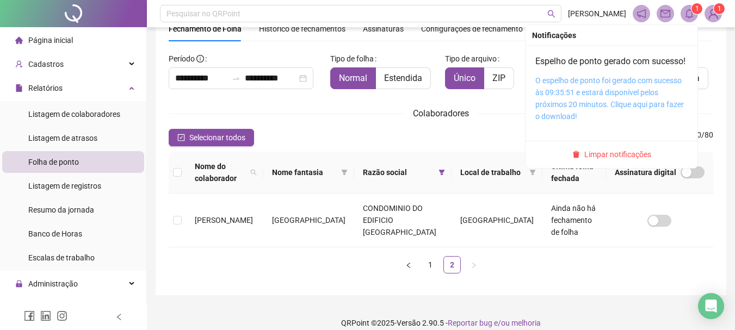
click at [614, 107] on link "O espelho de ponto foi gerado com sucesso às 09:35:51 e estará disponível pelos…" at bounding box center [609, 98] width 148 height 45
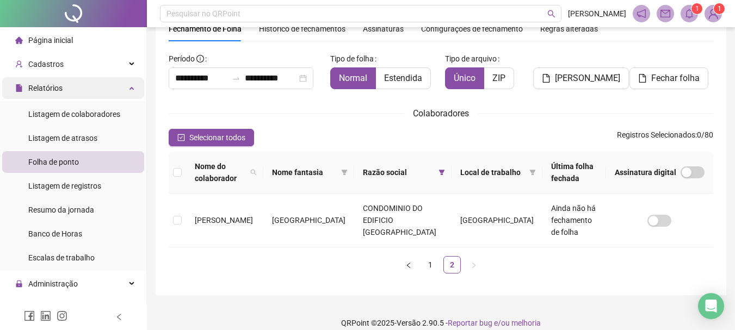
click at [66, 92] on div "Relatórios" at bounding box center [73, 88] width 142 height 22
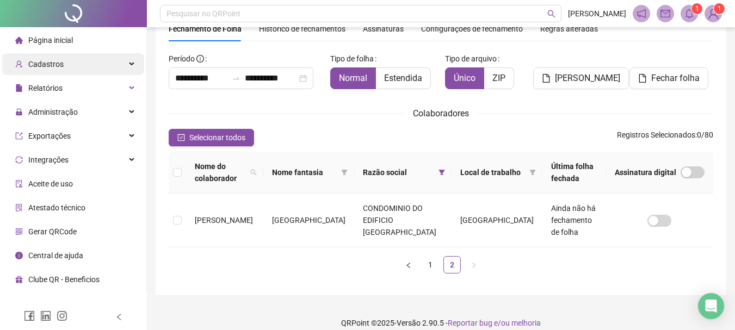
click at [66, 65] on div "Cadastros" at bounding box center [73, 64] width 142 height 22
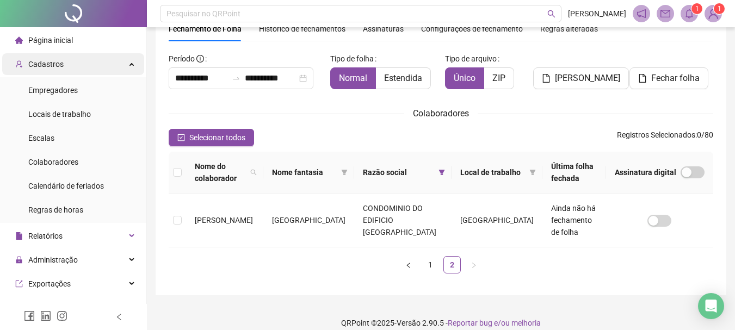
click at [73, 66] on div "Cadastros" at bounding box center [73, 64] width 142 height 22
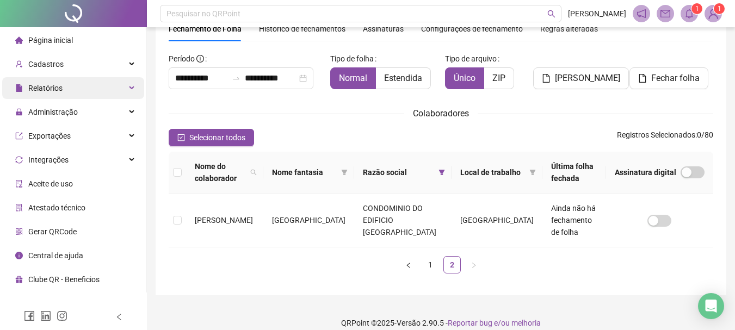
click at [73, 83] on div "Relatórios" at bounding box center [73, 88] width 142 height 22
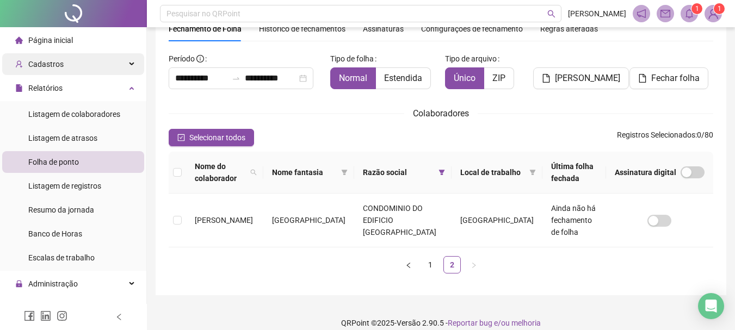
click at [91, 66] on div "Cadastros" at bounding box center [73, 64] width 142 height 22
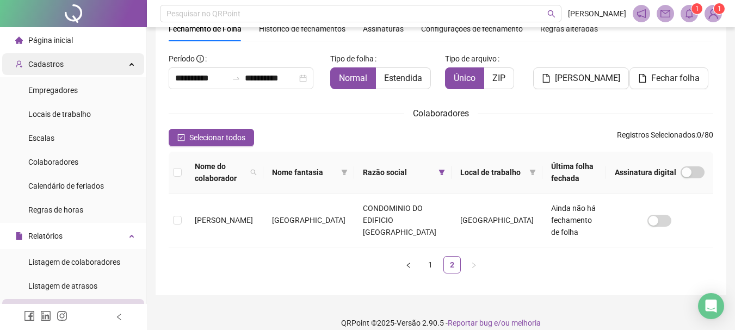
click at [117, 64] on div "Cadastros" at bounding box center [73, 64] width 142 height 22
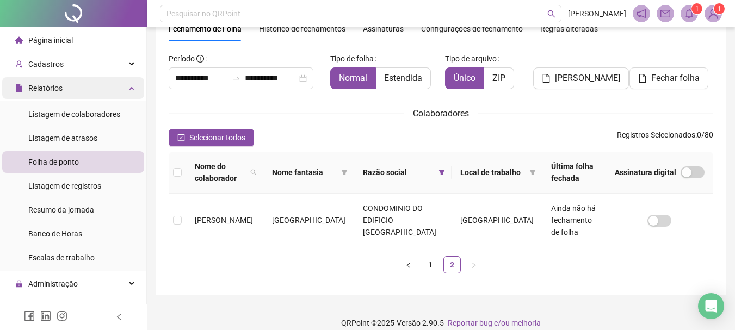
click at [105, 91] on div "Relatórios" at bounding box center [73, 88] width 142 height 22
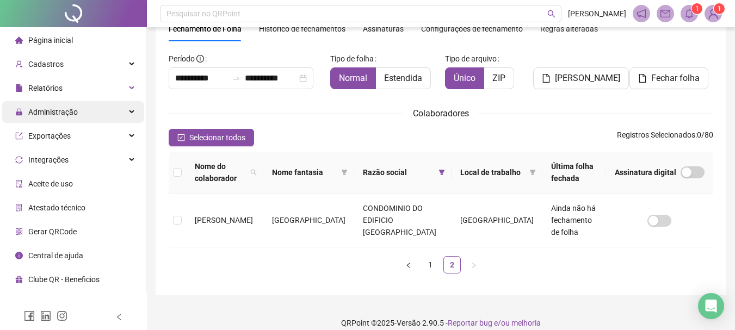
click at [69, 119] on span "Administração" at bounding box center [46, 112] width 63 height 22
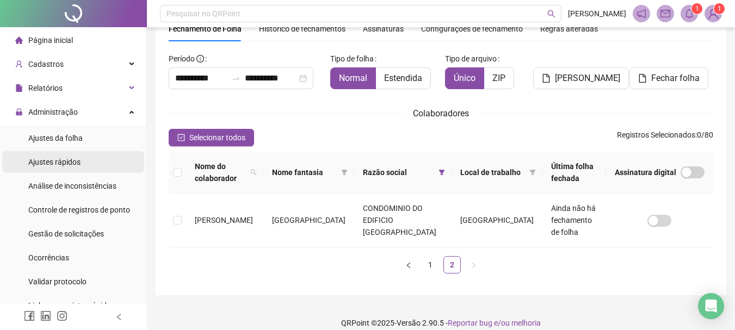
click at [70, 156] on div "Ajustes rápidos" at bounding box center [54, 162] width 52 height 22
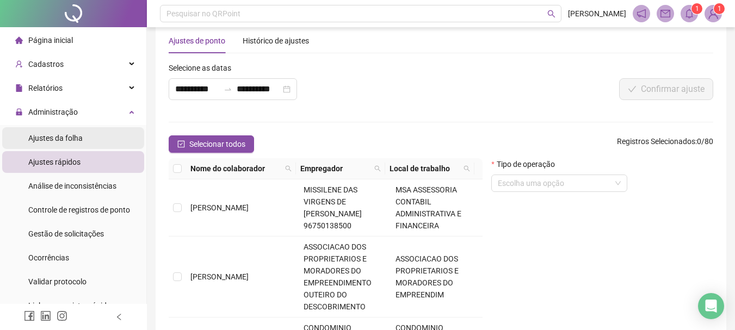
scroll to position [50, 0]
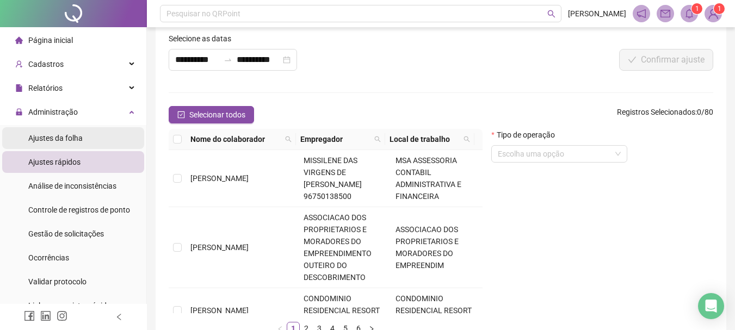
click at [58, 142] on span "Ajustes da folha" at bounding box center [55, 138] width 54 height 9
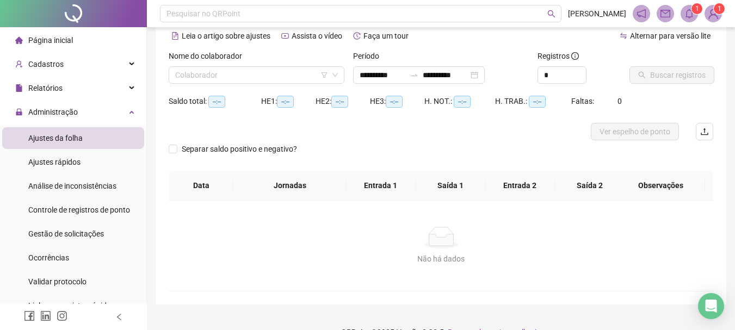
type input "**********"
click at [247, 77] on input "search" at bounding box center [251, 75] width 153 height 16
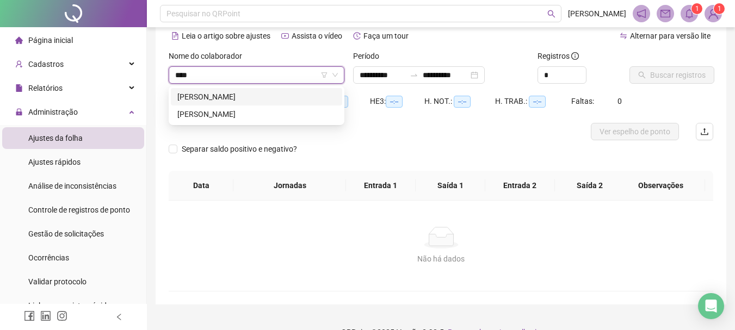
type input "*****"
click at [230, 111] on div "[PERSON_NAME]" at bounding box center [256, 114] width 158 height 12
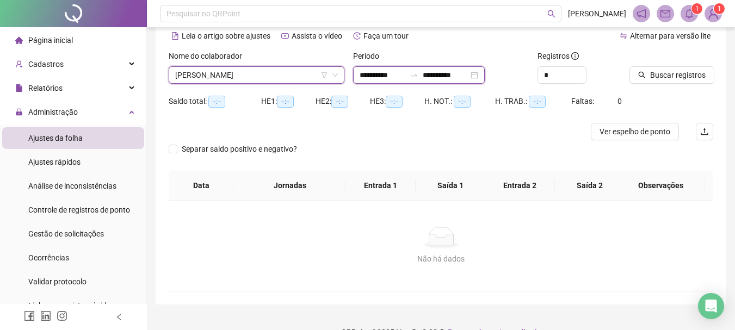
click at [444, 72] on input "**********" at bounding box center [445, 75] width 46 height 12
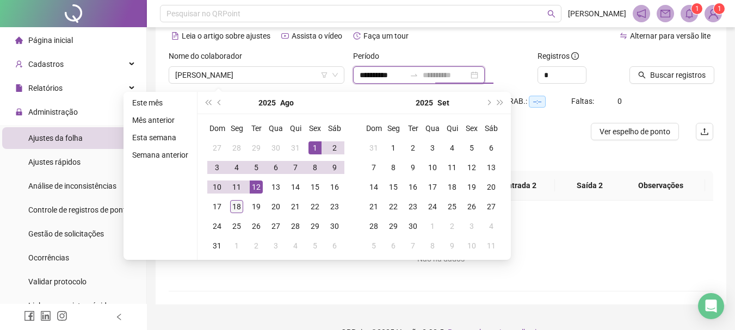
type input "**********"
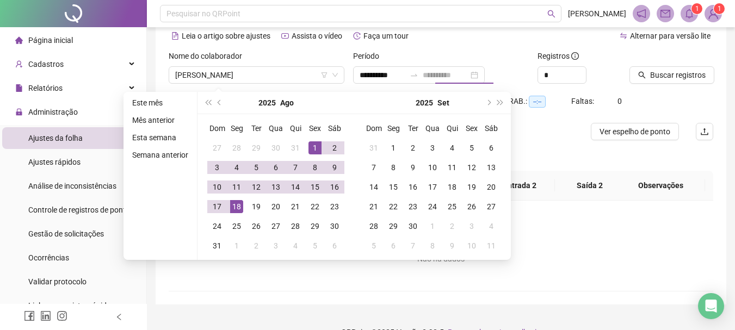
click at [233, 204] on div "18" at bounding box center [236, 206] width 13 height 13
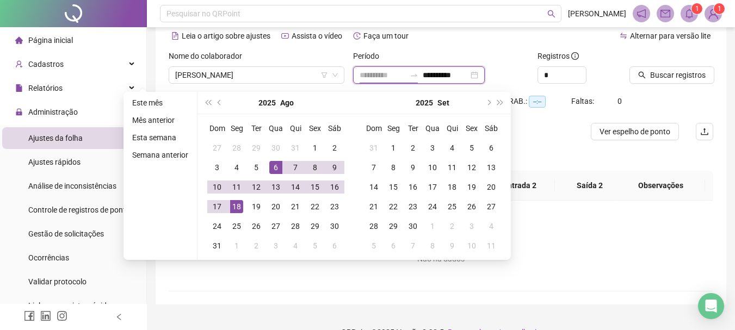
type input "**********"
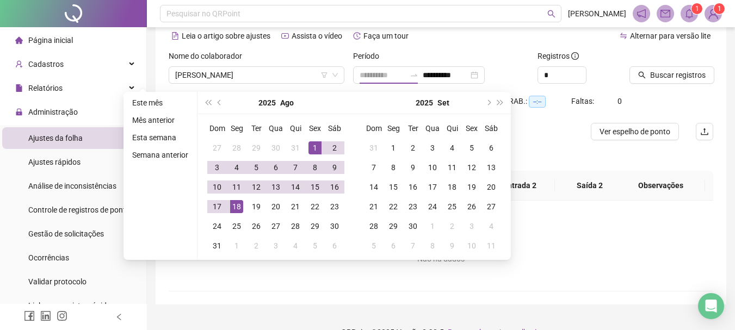
click at [315, 146] on div "1" at bounding box center [314, 147] width 13 height 13
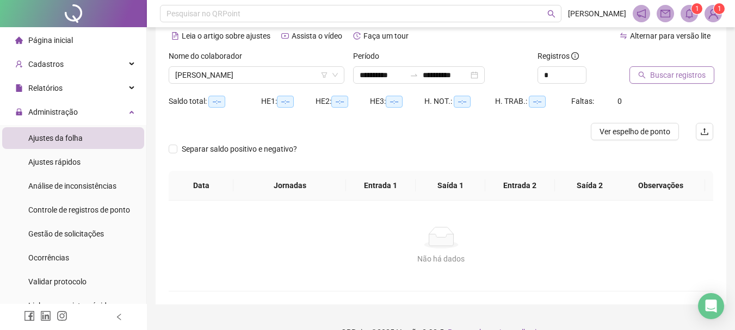
click at [673, 75] on span "Buscar registros" at bounding box center [677, 75] width 55 height 12
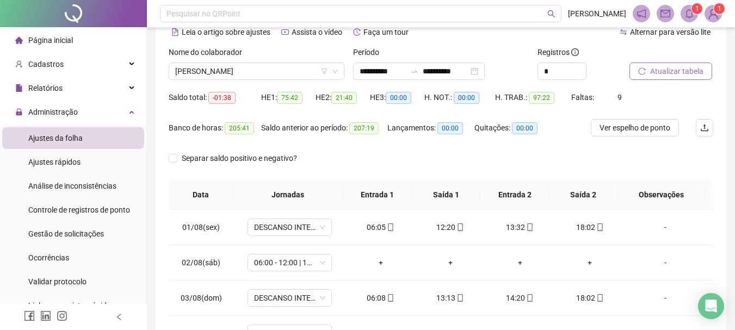
scroll to position [4, 0]
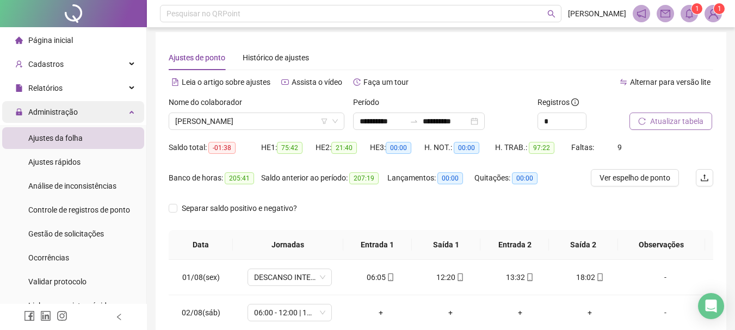
click at [107, 111] on div "Administração" at bounding box center [73, 112] width 142 height 22
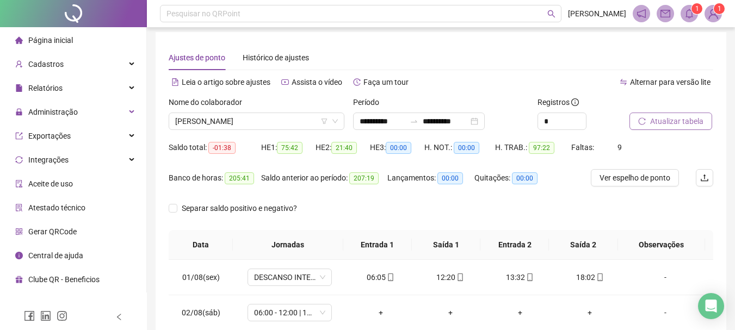
click at [691, 11] on icon "bell" at bounding box center [689, 14] width 10 height 10
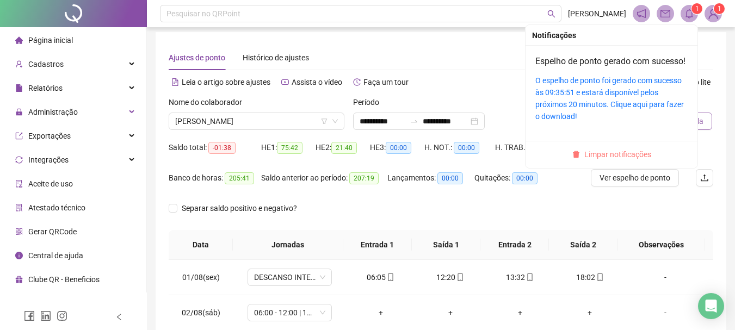
click at [590, 160] on span "Limpar notificações" at bounding box center [617, 154] width 67 height 12
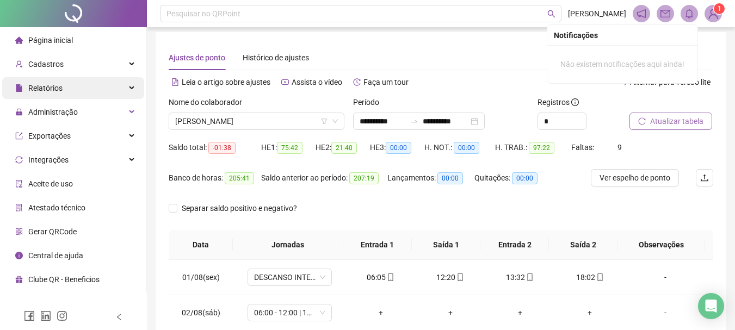
click at [100, 94] on div "Relatórios" at bounding box center [73, 88] width 142 height 22
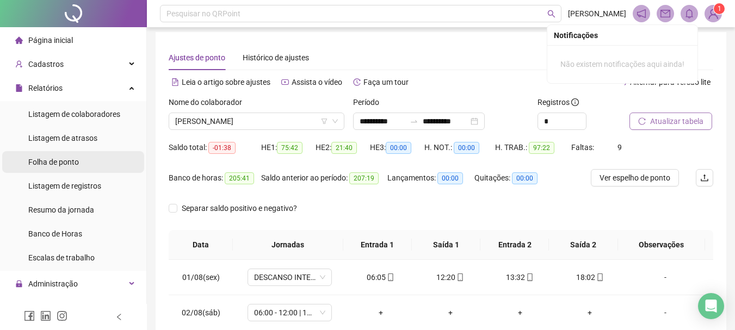
click at [70, 155] on div "Folha de ponto" at bounding box center [53, 162] width 51 height 22
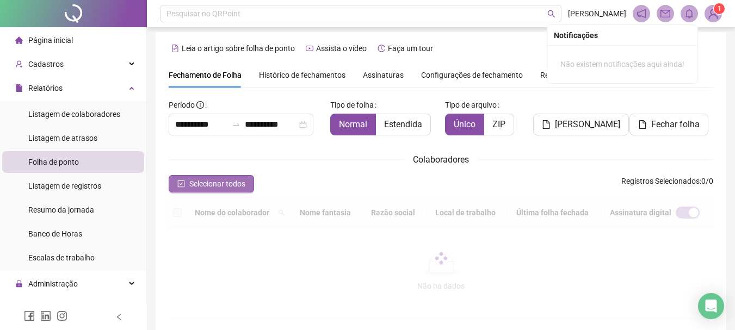
scroll to position [58, 0]
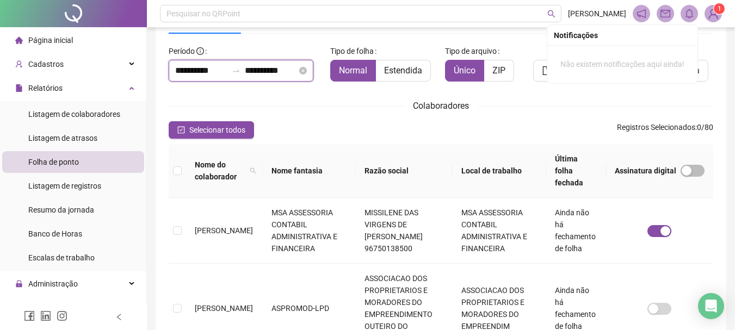
click at [263, 69] on input "**********" at bounding box center [271, 70] width 52 height 13
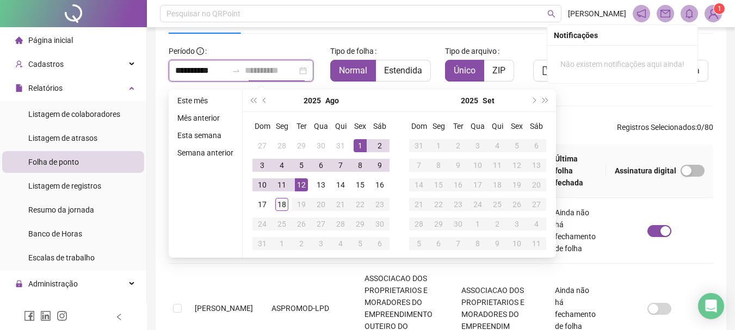
type input "**********"
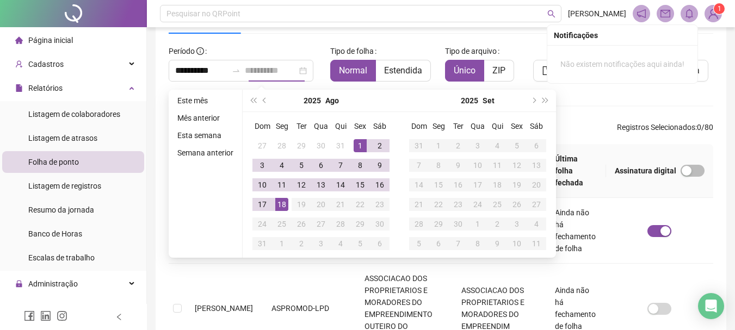
click at [277, 206] on div "18" at bounding box center [281, 204] width 13 height 13
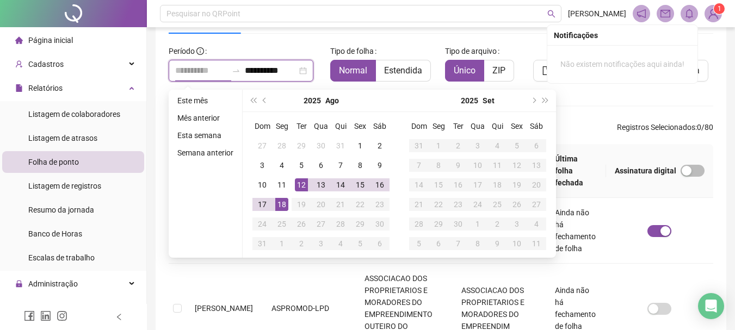
type input "**********"
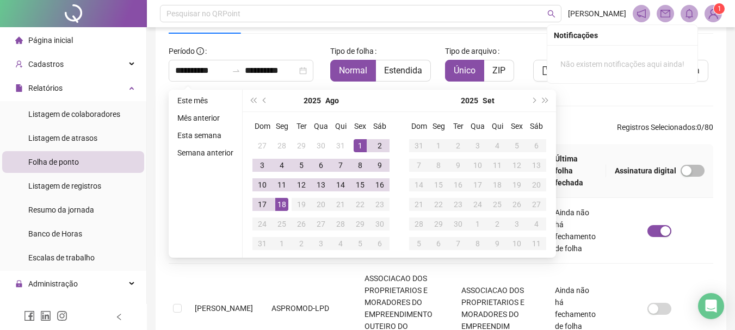
click at [517, 45] on div "Tipo de arquivo Único ZIP" at bounding box center [487, 61] width 84 height 39
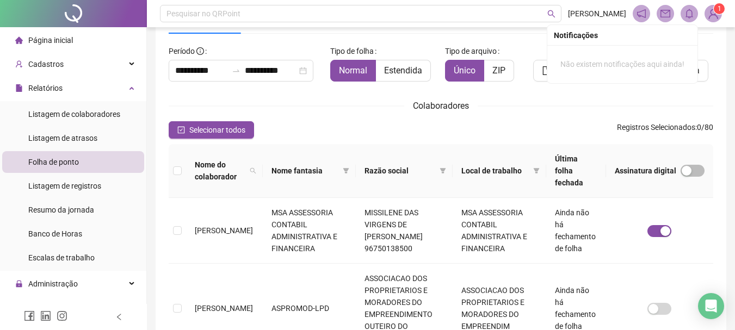
click at [518, 86] on div "Tipo de arquivo Único ZIP" at bounding box center [486, 66] width 92 height 48
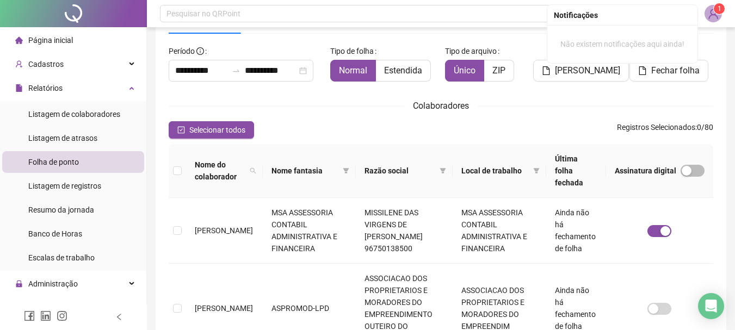
scroll to position [0, 0]
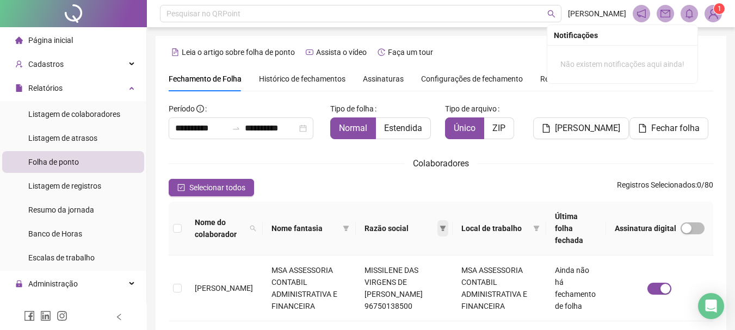
click at [440, 227] on span at bounding box center [442, 228] width 11 height 16
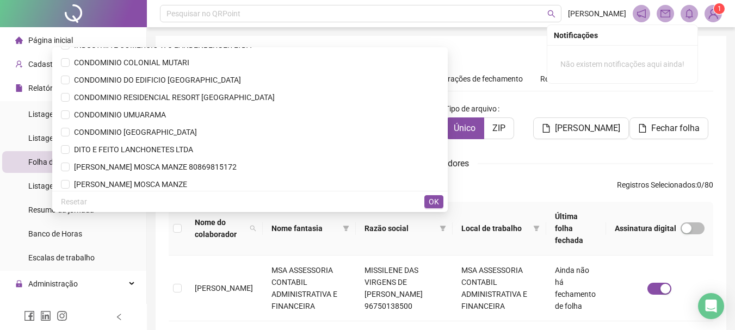
scroll to position [87, 0]
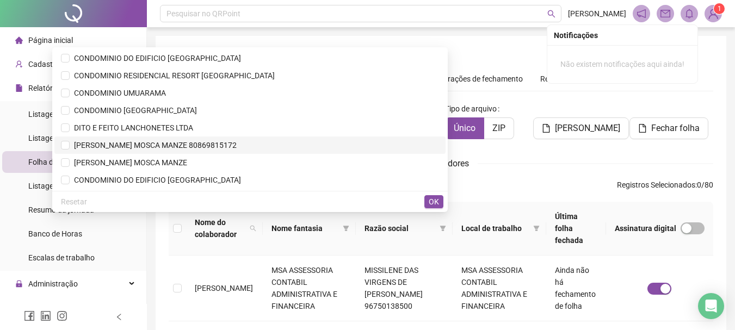
click at [235, 147] on span "[PERSON_NAME] MOSCA MANZE 80869815172" at bounding box center [153, 145] width 167 height 9
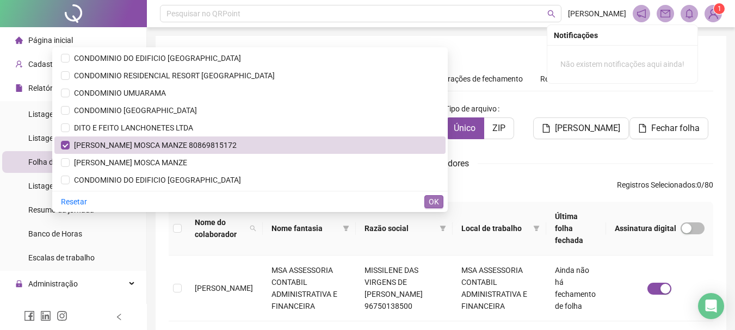
click at [434, 205] on span "OK" at bounding box center [433, 202] width 10 height 12
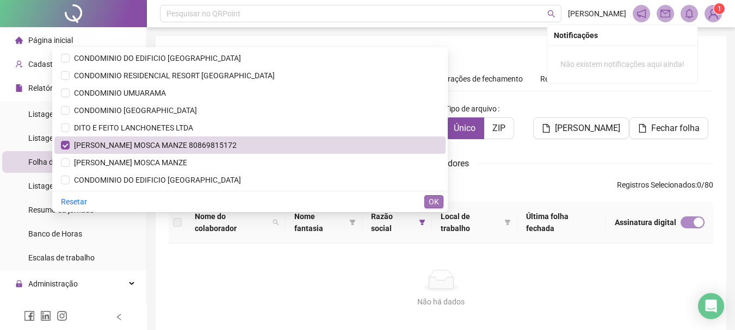
scroll to position [58, 0]
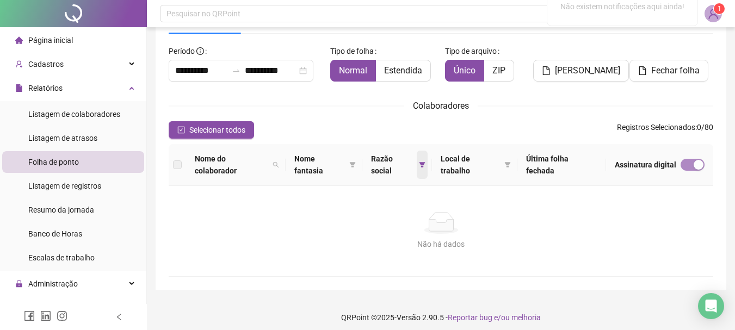
click at [420, 163] on icon "filter" at bounding box center [422, 164] width 7 height 7
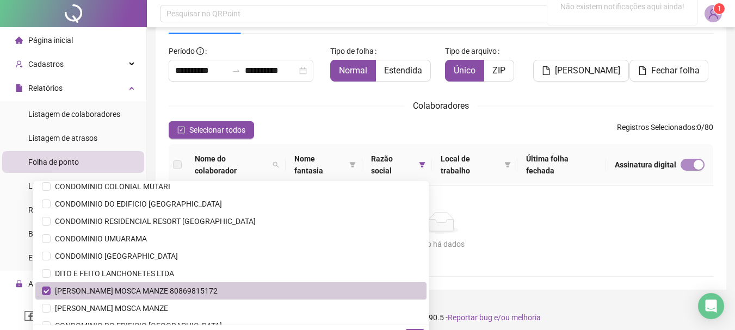
click at [143, 295] on span "[PERSON_NAME] MOSCA MANZE 80869815172" at bounding box center [134, 291] width 167 height 9
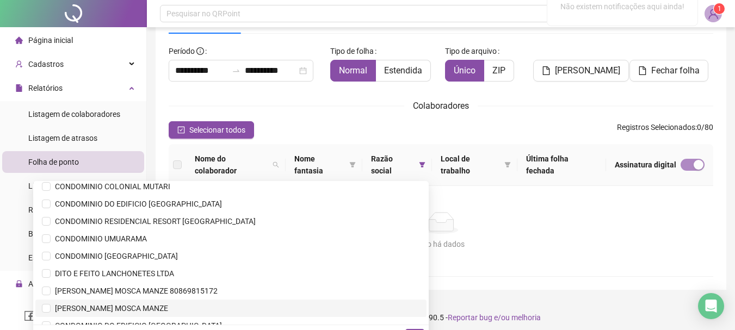
click at [141, 307] on span "[PERSON_NAME] MOSCA MANZE" at bounding box center [109, 308] width 117 height 9
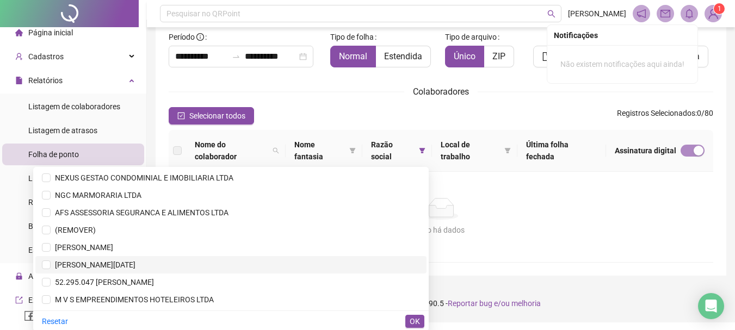
scroll to position [73, 0]
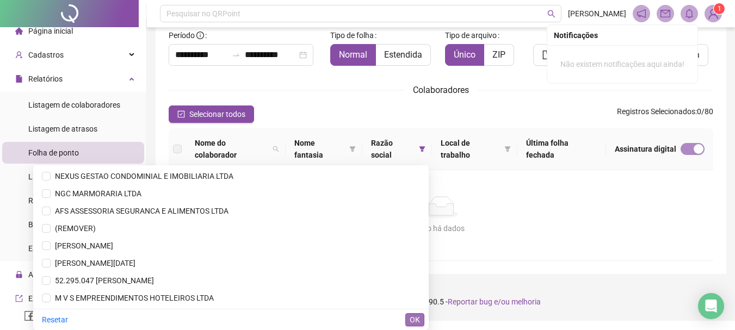
click at [416, 319] on span "OK" at bounding box center [414, 320] width 10 height 12
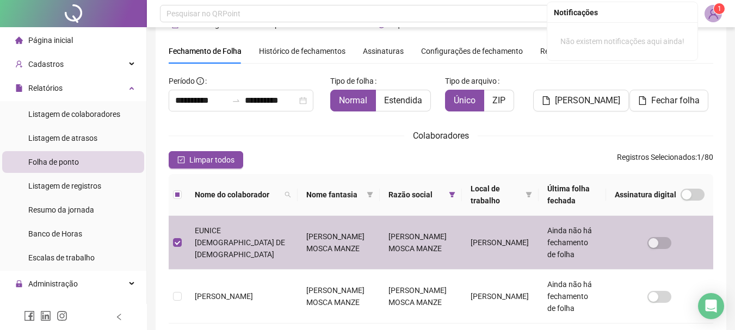
scroll to position [0, 0]
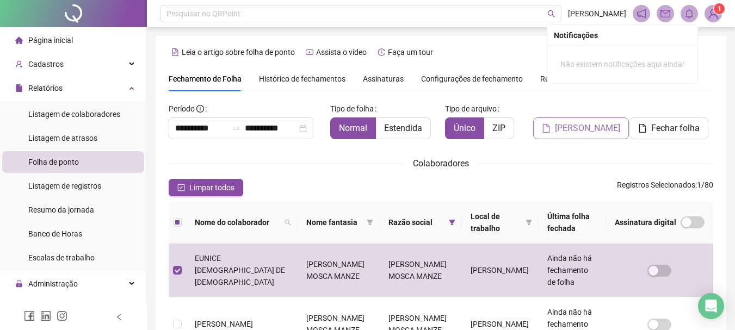
click at [582, 129] on span "[PERSON_NAME]" at bounding box center [587, 128] width 65 height 13
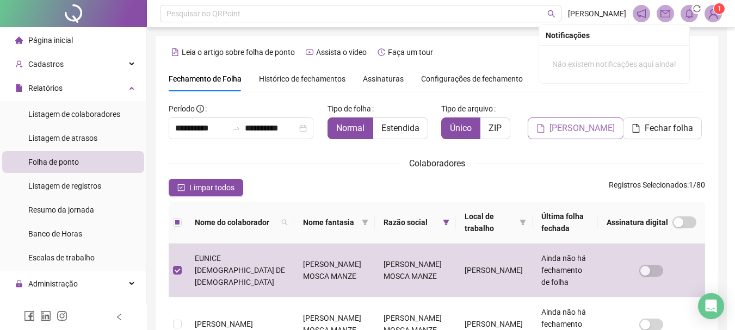
scroll to position [58, 0]
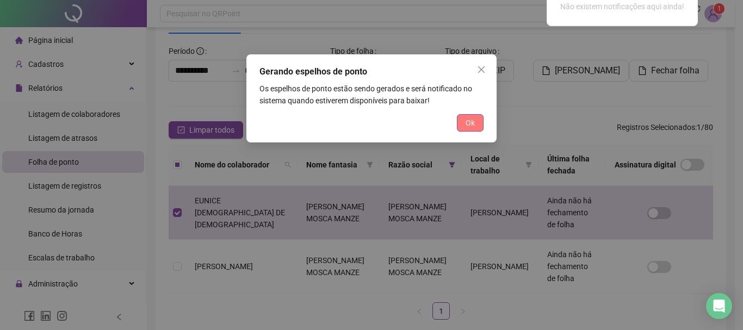
click at [463, 123] on button "Ok" at bounding box center [470, 122] width 27 height 17
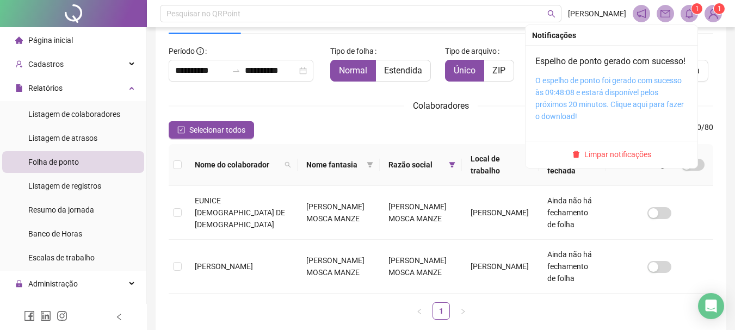
click at [591, 103] on link "O espelho de ponto foi gerado com sucesso às 09:48:08 e estará disponível pelos…" at bounding box center [609, 98] width 148 height 45
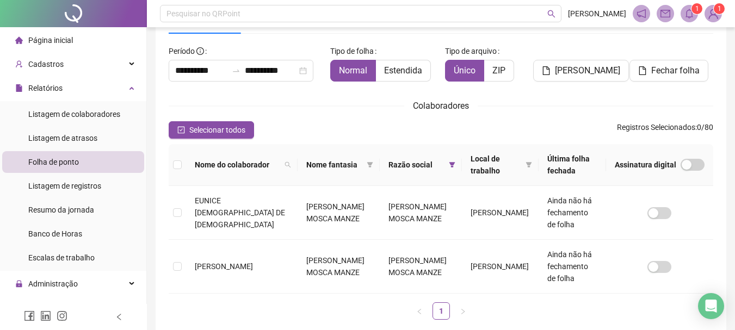
click at [691, 18] on icon "bell" at bounding box center [689, 14] width 10 height 10
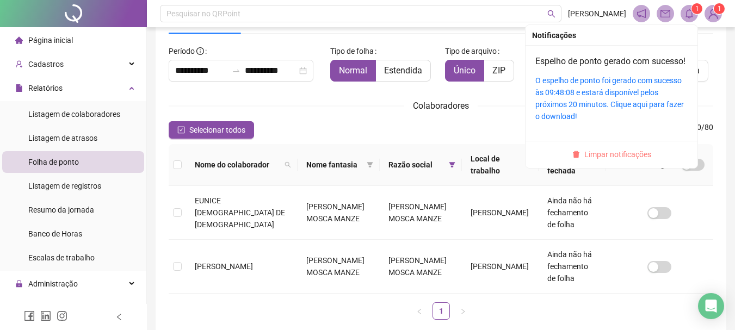
click at [601, 160] on span "Limpar notificações" at bounding box center [617, 154] width 67 height 12
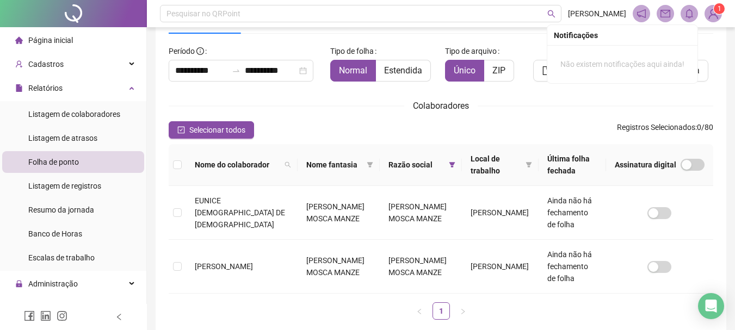
drag, startPoint x: 246, startPoint y: 105, endPoint x: 216, endPoint y: 102, distance: 30.0
click at [245, 105] on div "Colaboradores" at bounding box center [441, 106] width 544 height 14
click at [115, 84] on div "Relatórios" at bounding box center [73, 88] width 142 height 22
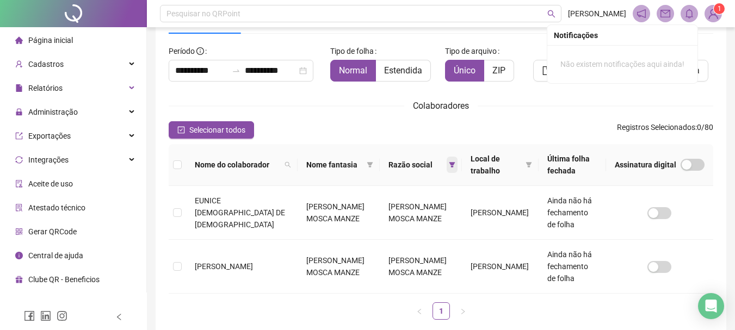
click at [449, 161] on icon "filter" at bounding box center [452, 164] width 7 height 7
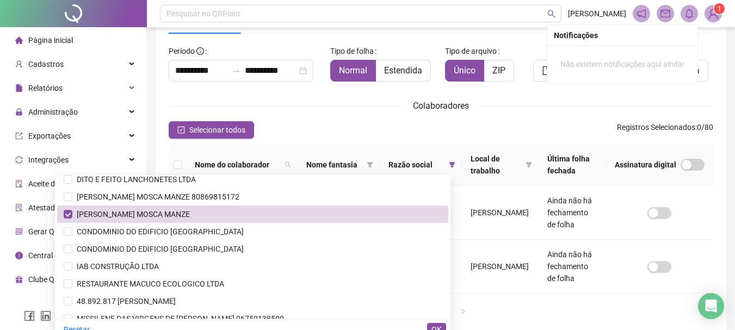
scroll to position [158, 0]
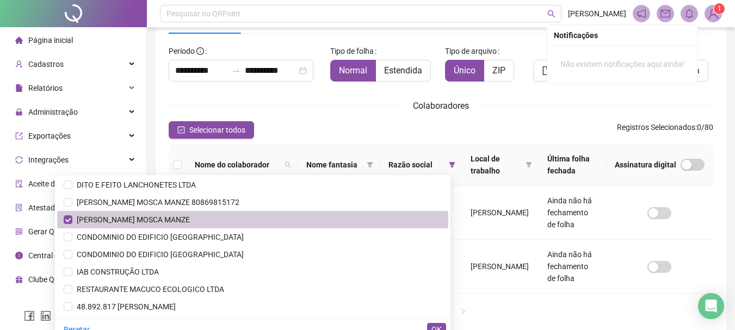
click at [107, 222] on span "[PERSON_NAME] MOSCA MANZE" at bounding box center [130, 219] width 117 height 9
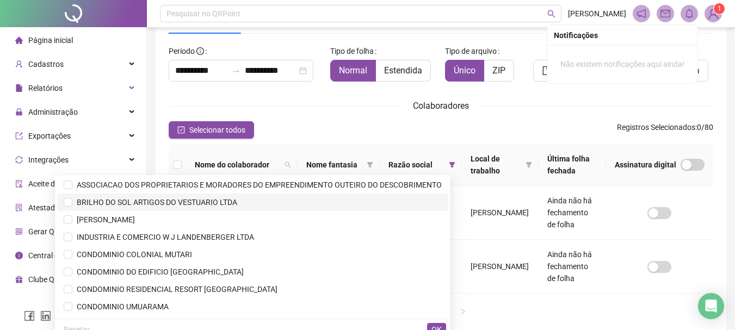
scroll to position [0, 0]
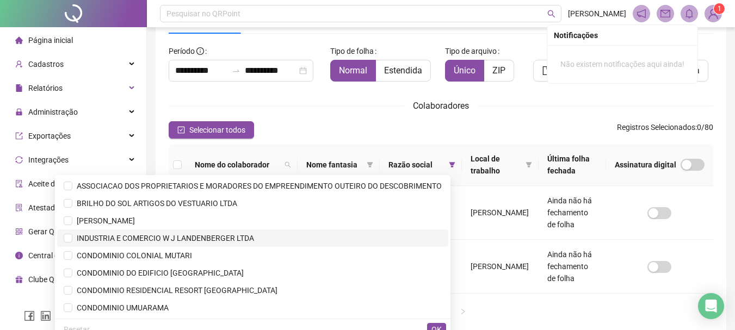
click at [115, 237] on span "INDUSTRIA E COMERCIO W J LANDENBERGER LTDA" at bounding box center [163, 238] width 182 height 9
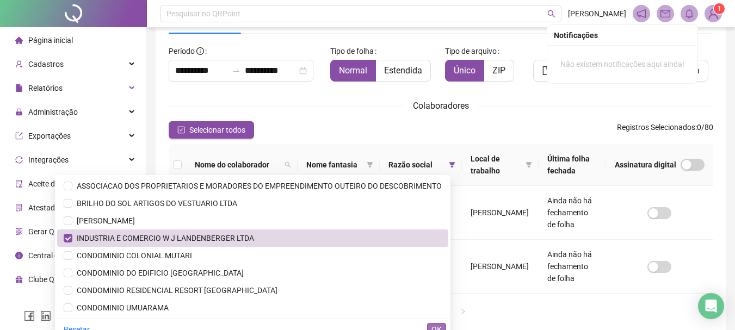
click at [436, 325] on span "OK" at bounding box center [436, 330] width 10 height 12
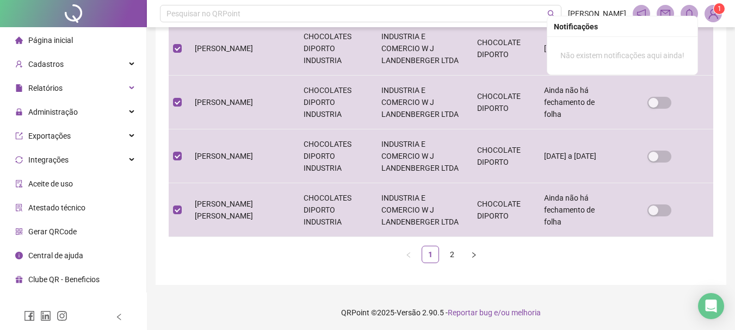
scroll to position [546, 0]
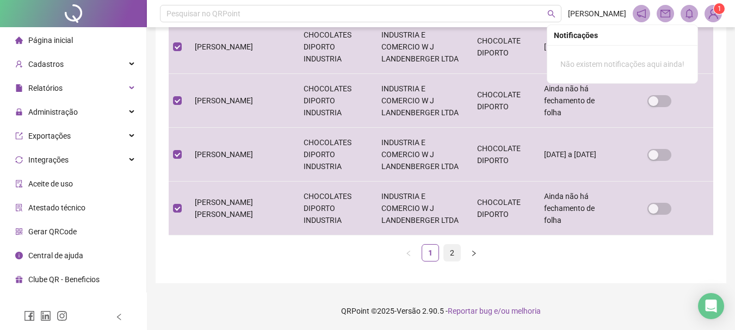
click at [447, 248] on link "2" at bounding box center [452, 253] width 16 height 16
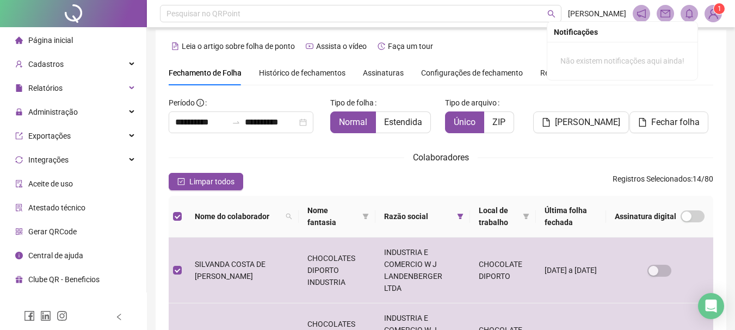
scroll to position [0, 0]
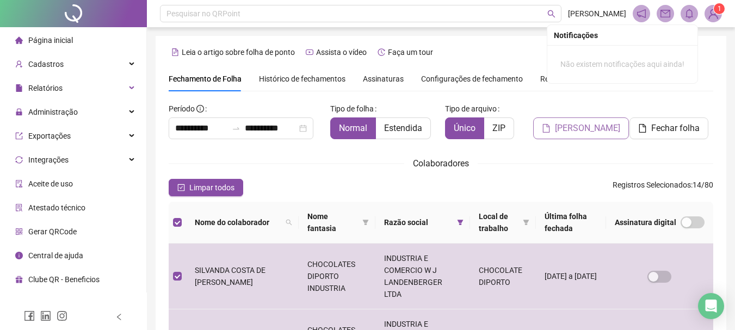
click at [582, 129] on span "[PERSON_NAME]" at bounding box center [587, 128] width 65 height 13
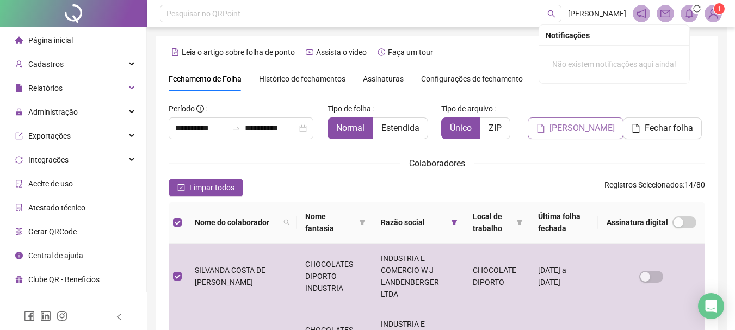
scroll to position [58, 0]
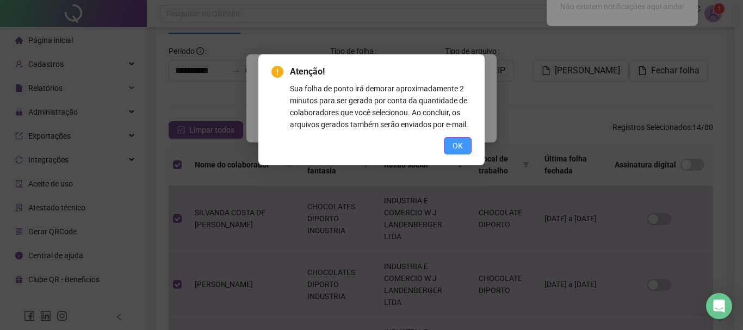
click at [456, 149] on span "OK" at bounding box center [457, 146] width 10 height 12
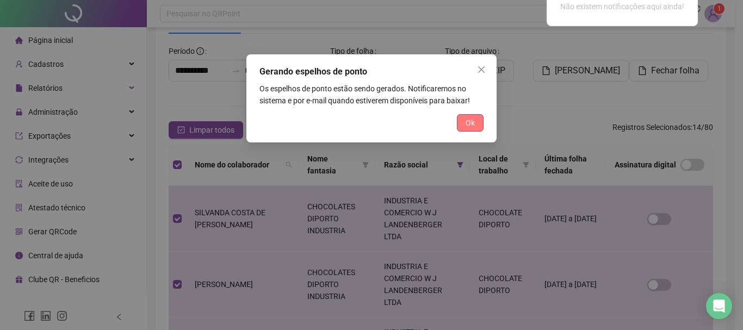
click at [473, 123] on span "Ok" at bounding box center [469, 123] width 9 height 12
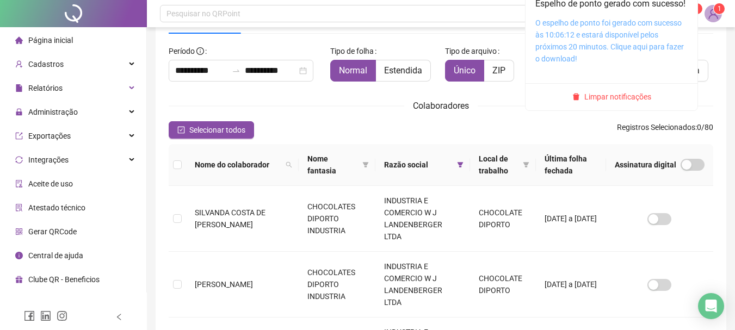
click at [598, 50] on link "O espelho de ponto foi gerado com sucesso às 10:06:12 e estará disponível pelos…" at bounding box center [609, 40] width 148 height 45
